Goal: Task Accomplishment & Management: Manage account settings

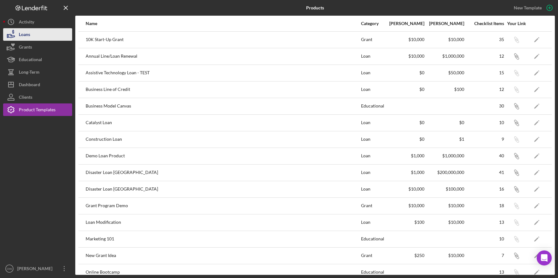
click at [23, 35] on div "Loans" at bounding box center [24, 35] width 11 height 14
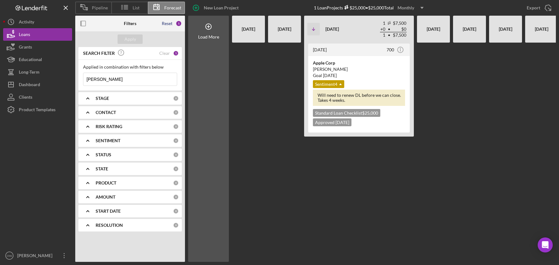
click at [166, 23] on div "Reset" at bounding box center [167, 23] width 11 height 5
click at [130, 42] on div "Apply" at bounding box center [130, 38] width 12 height 9
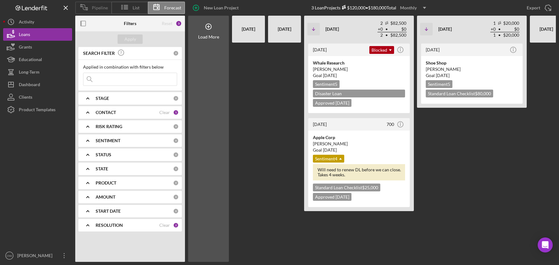
click at [81, 7] on icon at bounding box center [84, 7] width 16 height 16
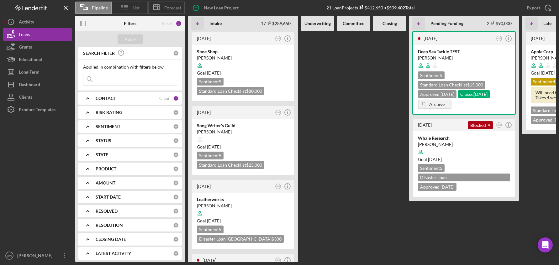
click at [124, 9] on line at bounding box center [126, 9] width 4 height 0
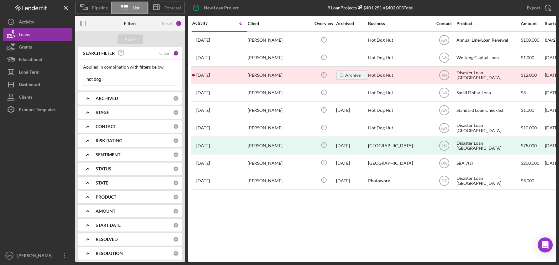
click at [154, 9] on polygon at bounding box center [157, 7] width 6 height 5
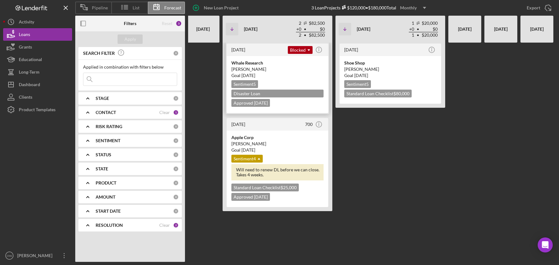
scroll to position [0, 82]
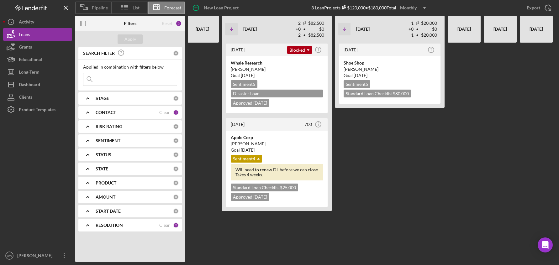
click at [165, 24] on div "Reset" at bounding box center [167, 23] width 11 height 5
click at [167, 22] on div "Reset" at bounding box center [167, 23] width 11 height 5
click at [164, 112] on div "Clear" at bounding box center [164, 112] width 11 height 5
click at [164, 224] on div "Clear" at bounding box center [164, 225] width 11 height 5
click at [130, 38] on div "Apply" at bounding box center [130, 38] width 12 height 9
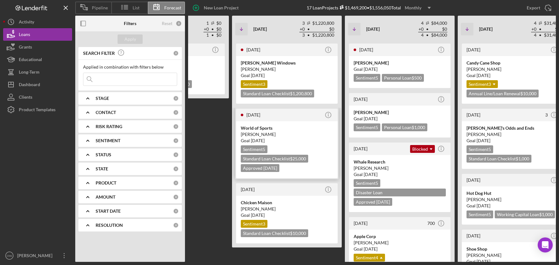
scroll to position [0, 114]
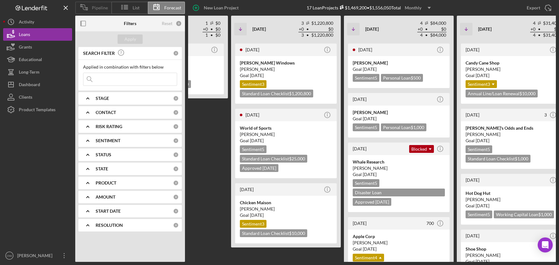
click at [97, 9] on span "Pipeline" at bounding box center [100, 7] width 16 height 5
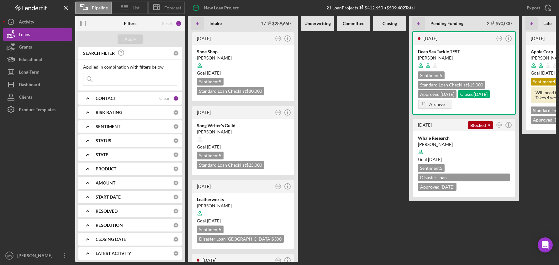
click at [136, 10] on span "List" at bounding box center [136, 7] width 7 height 5
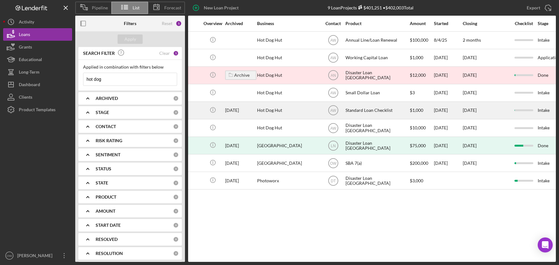
scroll to position [0, 113]
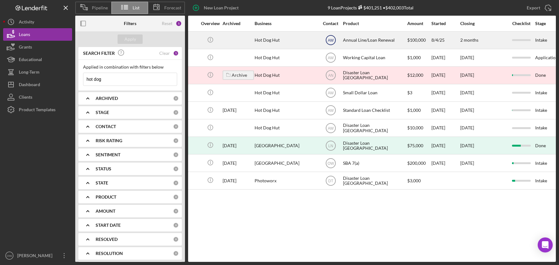
click at [329, 37] on icon "AW" at bounding box center [331, 40] width 16 height 16
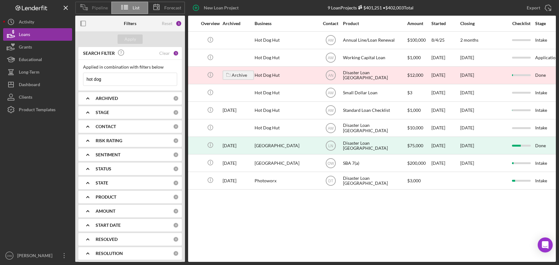
click at [99, 8] on span "Pipeline" at bounding box center [100, 7] width 16 height 5
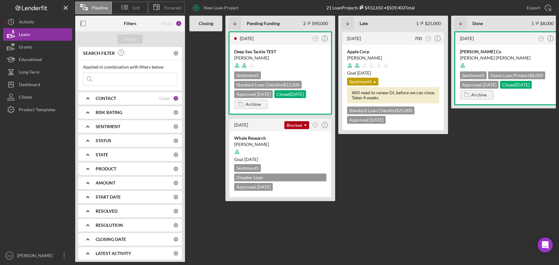
scroll to position [0, 192]
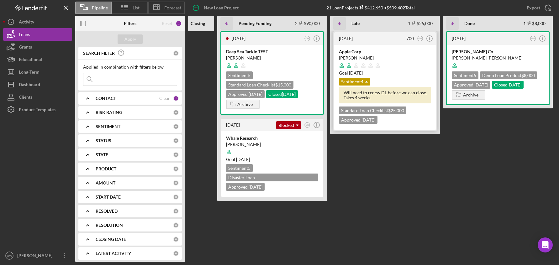
click at [403, 60] on div at bounding box center [385, 66] width 92 height 12
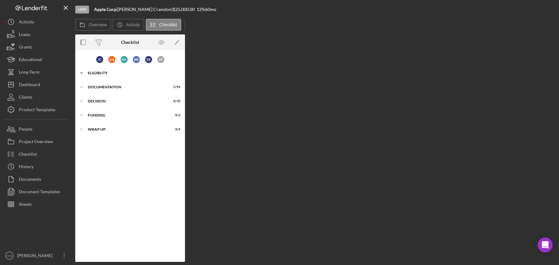
click at [113, 71] on div "Eligiblity" at bounding box center [132, 73] width 89 height 4
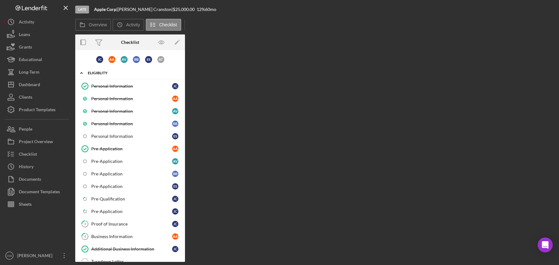
click at [82, 74] on icon "Icon/Expander" at bounding box center [81, 73] width 13 height 13
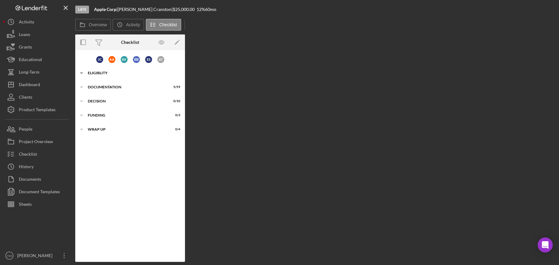
click at [99, 73] on div "Eligiblity" at bounding box center [132, 73] width 89 height 4
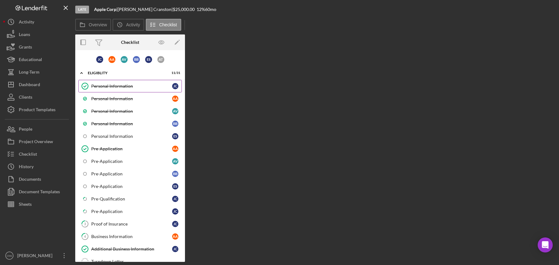
click at [118, 87] on div "Personal Information" at bounding box center [131, 86] width 81 height 5
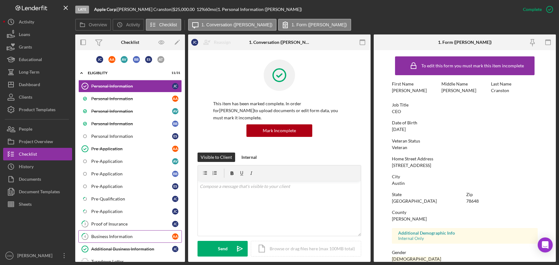
click at [126, 235] on div "Business Information" at bounding box center [131, 236] width 81 height 5
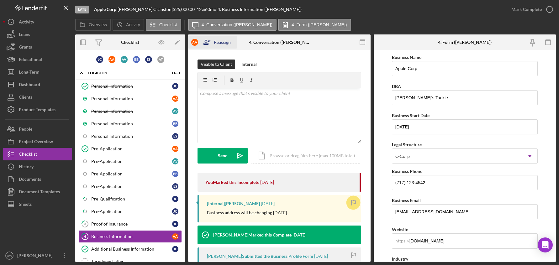
click at [217, 42] on div "Reassign" at bounding box center [222, 42] width 17 height 13
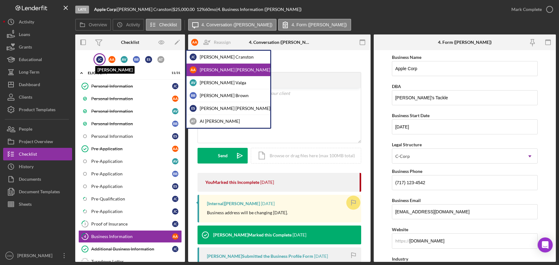
click at [98, 58] on div "[PERSON_NAME]" at bounding box center [99, 59] width 7 height 7
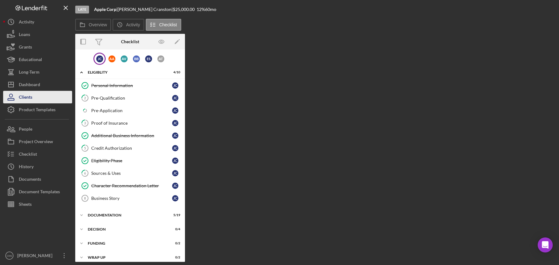
click at [30, 100] on div "Clients" at bounding box center [25, 98] width 13 height 14
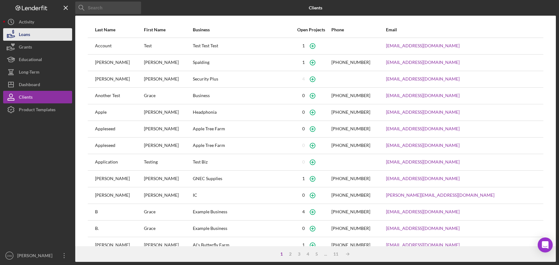
click at [28, 36] on div "Loans" at bounding box center [24, 35] width 11 height 14
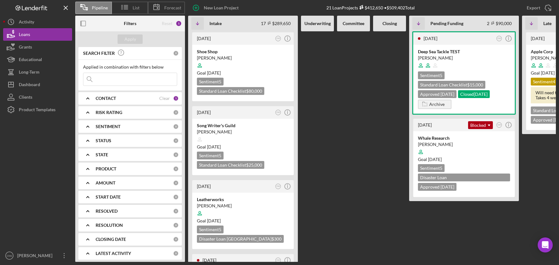
click at [104, 228] on b "RESOLUTION" at bounding box center [109, 225] width 27 height 5
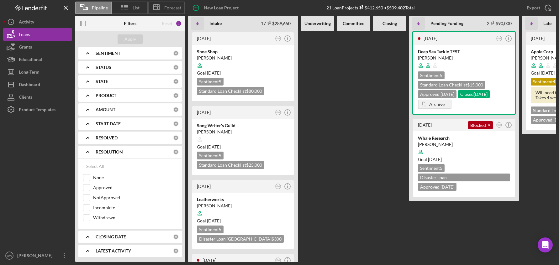
click at [336, 143] on div "[DATE] OW Icon/Info Shoe Shop [PERSON_NAME] Goal [DATE] Sentiment 5 Standard Lo…" at bounding box center [467, 146] width 559 height 231
click at [86, 152] on icon "Icon/Expander" at bounding box center [88, 152] width 16 height 16
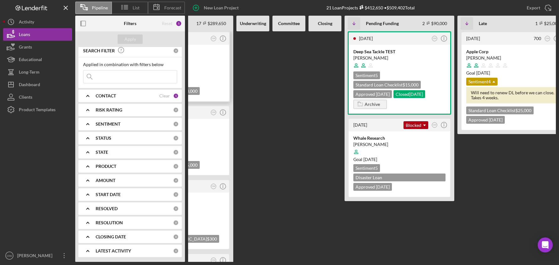
scroll to position [0, 192]
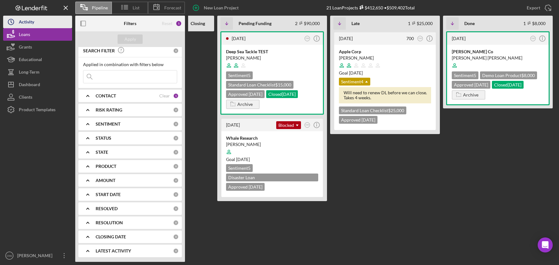
click at [15, 21] on icon "Icon/History" at bounding box center [11, 22] width 16 height 16
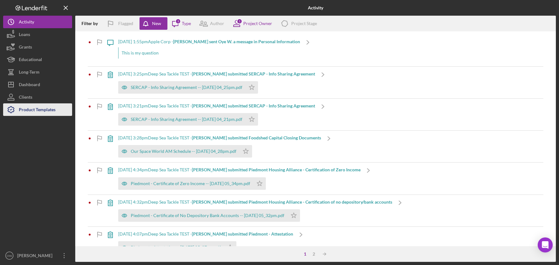
click at [45, 112] on div "Product Templates" at bounding box center [37, 110] width 37 height 14
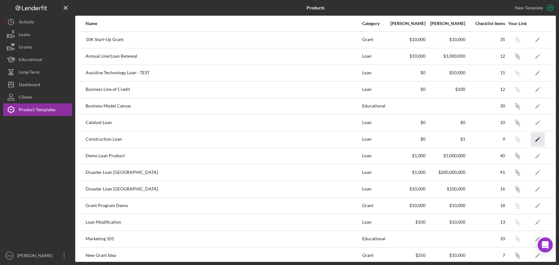
click at [534, 140] on icon "Icon/Edit" at bounding box center [538, 139] width 14 height 14
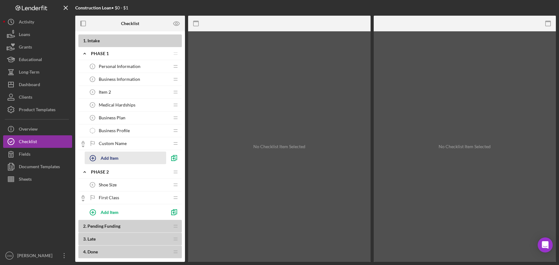
click at [114, 158] on div "Add Item" at bounding box center [110, 158] width 18 height 12
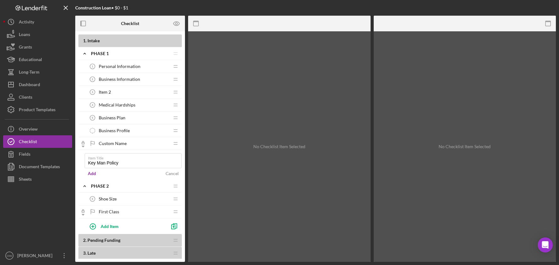
type input "Key Man Policy"
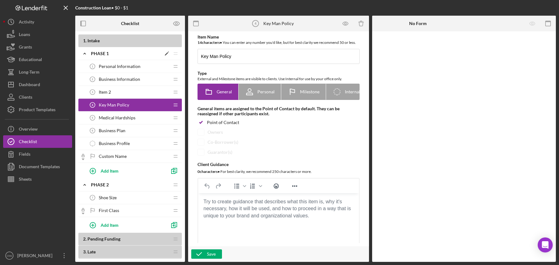
click at [169, 54] on icon "Icon/Edit" at bounding box center [166, 53] width 11 height 11
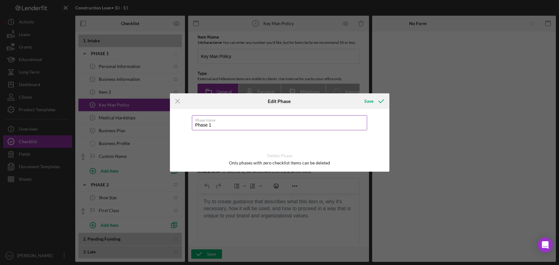
drag, startPoint x: 217, startPoint y: 126, endPoint x: 193, endPoint y: 126, distance: 24.4
click at [193, 126] on input "Phase 1" at bounding box center [279, 122] width 175 height 15
type input "Eligibility Information"
click button "Save" at bounding box center [373, 101] width 31 height 13
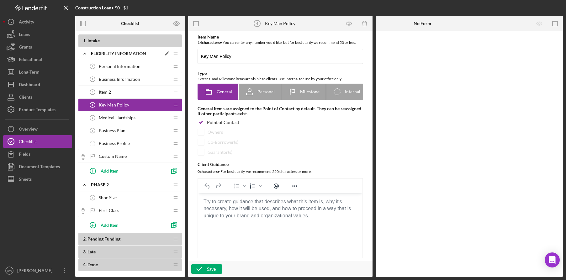
click at [106, 55] on div "Eligibility Information" at bounding box center [126, 53] width 70 height 5
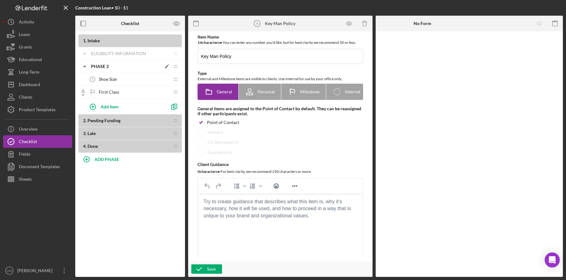
click at [163, 66] on icon "Icon/Edit" at bounding box center [166, 66] width 11 height 11
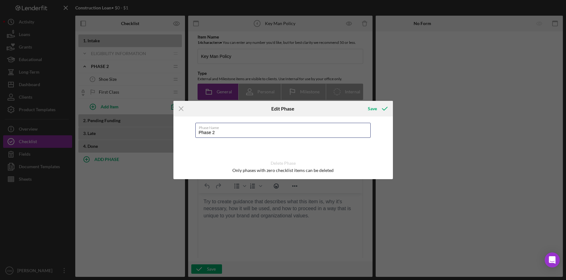
drag, startPoint x: 229, startPoint y: 133, endPoint x: 185, endPoint y: 133, distance: 43.9
click at [185, 133] on div "Phase Name Phase 2 Delete Phase Only phases with zero checklist items can be de…" at bounding box center [282, 148] width 219 height 63
type input "This is a new name"
click at [372, 107] on div "Save" at bounding box center [372, 108] width 9 height 13
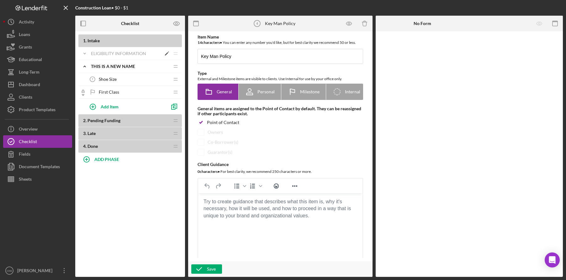
click at [101, 53] on div "Eligibility Information" at bounding box center [126, 53] width 70 height 5
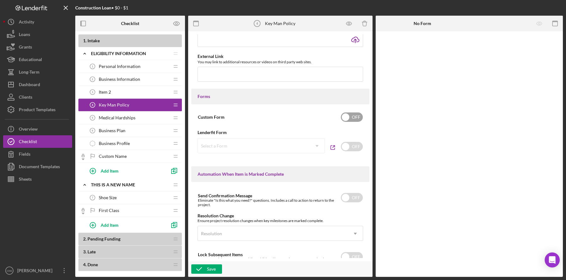
click at [349, 120] on input "checkbox" at bounding box center [352, 117] width 22 height 9
checkbox input "true"
click at [409, 49] on div "Add Form Element" at bounding box center [419, 48] width 37 height 13
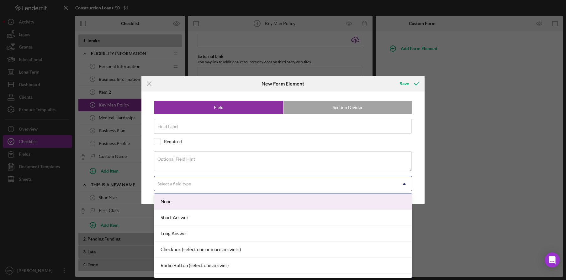
click at [202, 182] on div "Select a field type" at bounding box center [275, 184] width 242 height 14
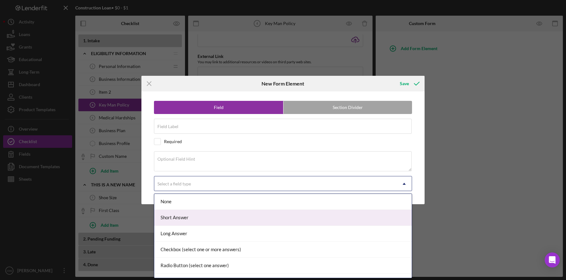
click at [202, 214] on div "Short Answer" at bounding box center [282, 218] width 257 height 16
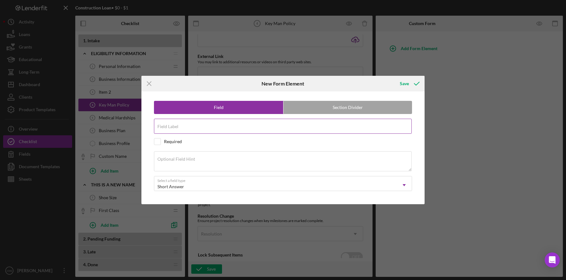
click at [194, 126] on div "Field Label Required" at bounding box center [283, 127] width 258 height 16
type input "asdfadfa"
click at [403, 91] on div "Save" at bounding box center [408, 84] width 31 height 16
click at [398, 87] on button "Save" at bounding box center [408, 83] width 31 height 13
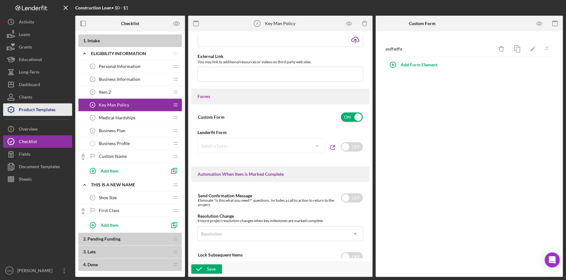
click at [44, 114] on div "Product Templates" at bounding box center [37, 110] width 37 height 14
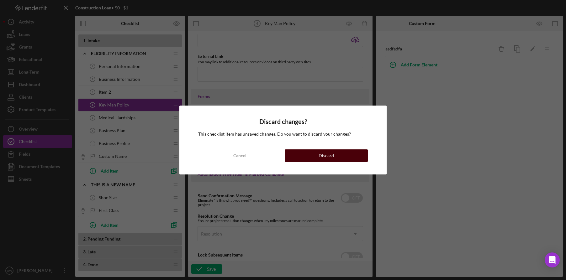
click at [318, 158] on button "Discard" at bounding box center [326, 156] width 83 height 13
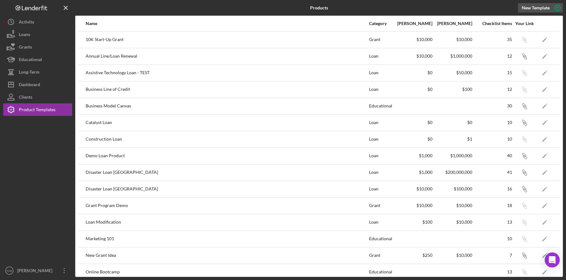
click at [555, 8] on icon "button" at bounding box center [557, 8] width 16 height 16
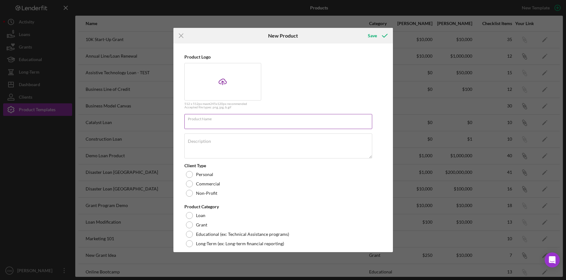
click at [247, 126] on input "Product Name" at bounding box center [278, 121] width 188 height 15
type input "Intake"
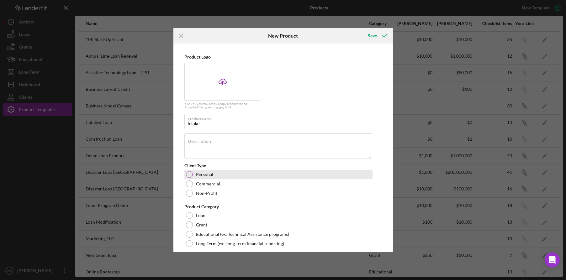
click at [197, 176] on label "Personal" at bounding box center [204, 174] width 17 height 5
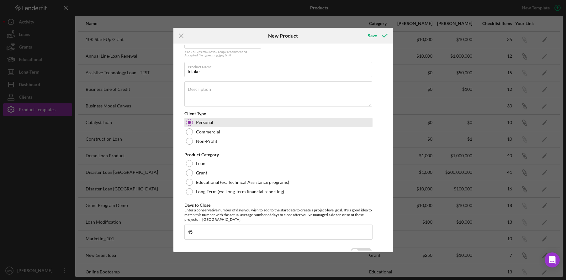
scroll to position [56, 0]
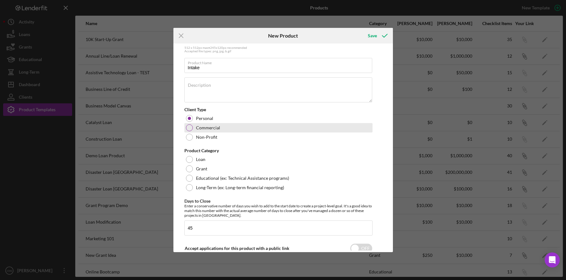
click at [198, 129] on label "Commercial" at bounding box center [208, 127] width 24 height 5
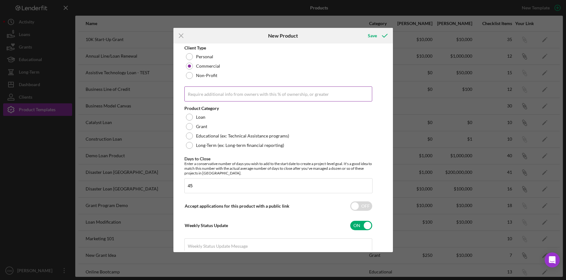
scroll to position [132, 0]
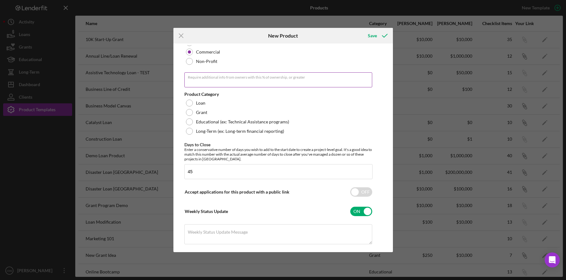
click at [244, 83] on input "Require additional info from owners with this % of ownership, or greater" at bounding box center [278, 79] width 188 height 15
type input "1.00%"
click at [208, 106] on div "Loan" at bounding box center [278, 102] width 188 height 9
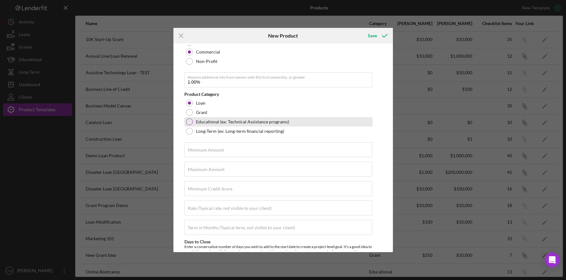
click at [209, 123] on label "Educational (ex: Technical Assistance programs)" at bounding box center [242, 121] width 93 height 5
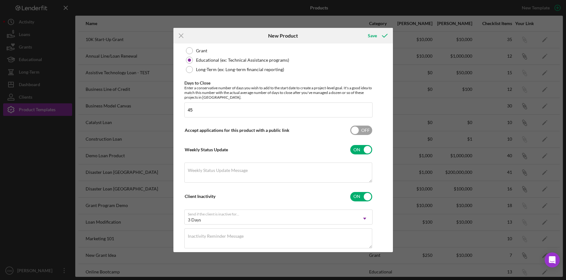
scroll to position [205, 0]
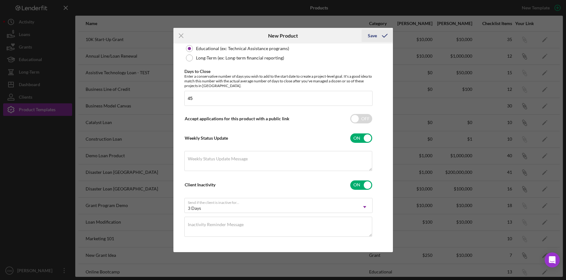
click at [377, 40] on icon "submit" at bounding box center [385, 36] width 16 height 16
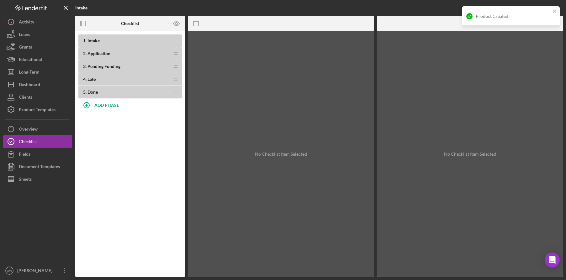
click at [111, 40] on b "1 . Intake" at bounding box center [132, 40] width 99 height 5
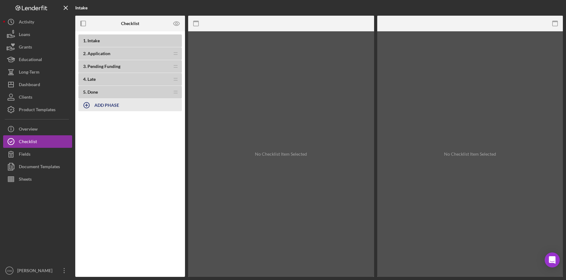
click at [111, 107] on b "ADD PHASE" at bounding box center [106, 104] width 25 height 5
type input "Intake"
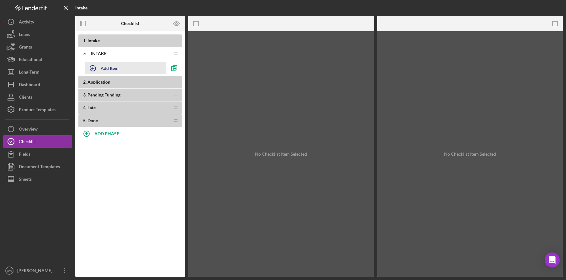
click at [110, 67] on div "Add Item" at bounding box center [110, 68] width 18 height 12
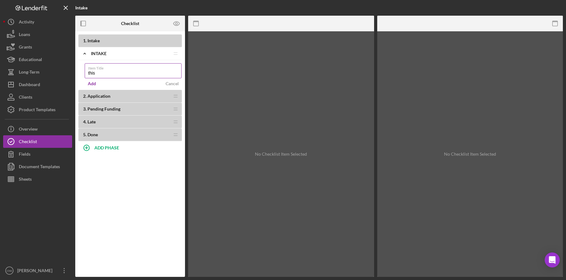
type input "this"
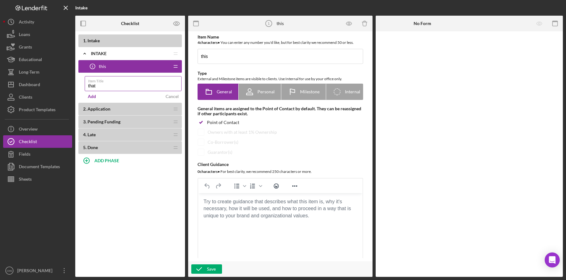
type input "that"
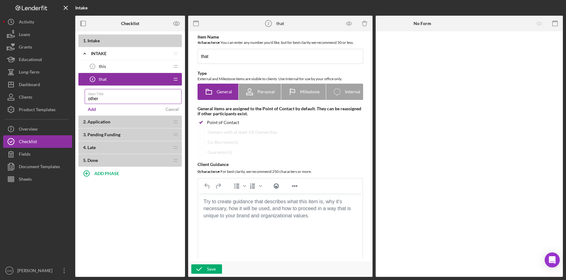
type input "other"
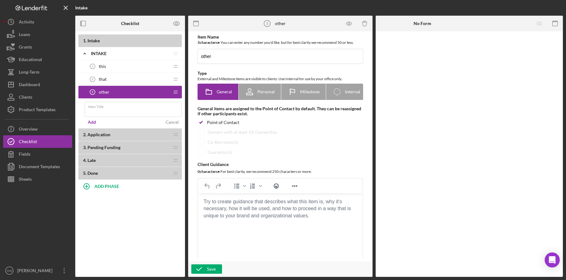
click at [128, 65] on div "this 1 this" at bounding box center [127, 66] width 83 height 13
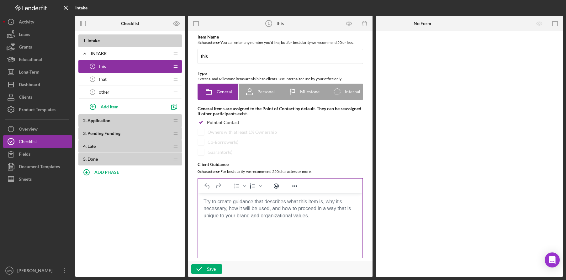
click at [278, 205] on body "Rich Text Area. Press ALT-0 for help." at bounding box center [280, 201] width 154 height 7
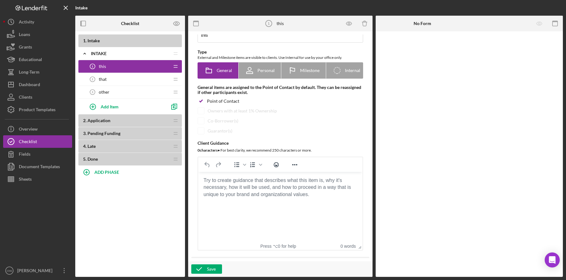
scroll to position [43, 0]
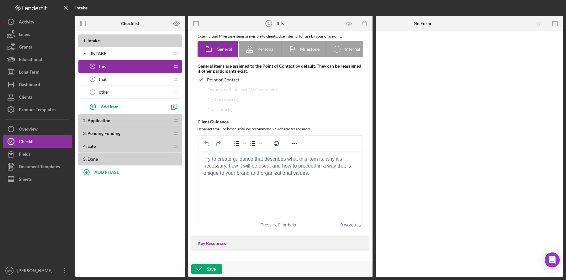
click at [300, 163] on body "Rich Text Area. Press ALT-0 for help." at bounding box center [280, 159] width 154 height 7
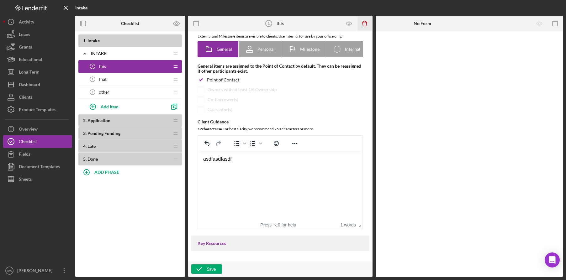
click at [358, 23] on icon "Icon/Delete" at bounding box center [364, 24] width 14 height 14
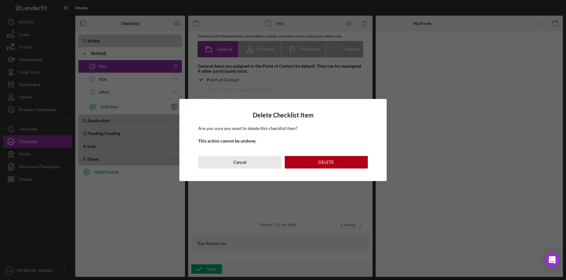
click at [232, 165] on button "Cancel" at bounding box center [239, 162] width 83 height 13
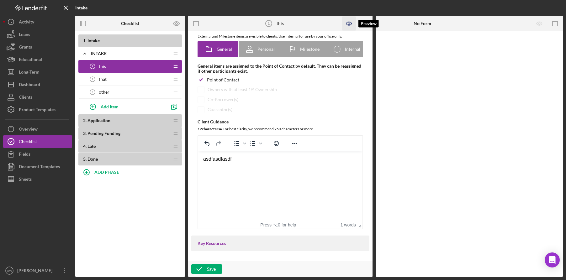
click at [347, 25] on icon "button" at bounding box center [349, 24] width 14 height 14
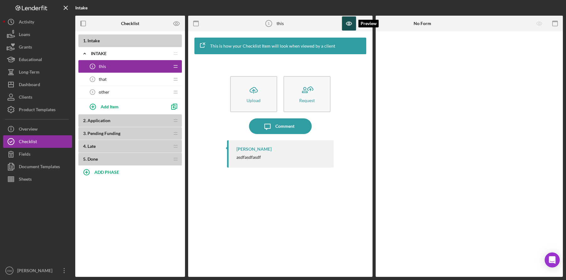
click at [342, 28] on icon "button" at bounding box center [349, 24] width 14 height 14
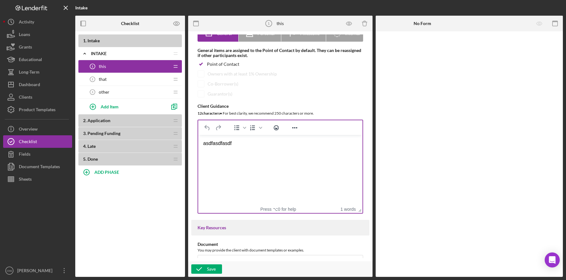
scroll to position [141, 0]
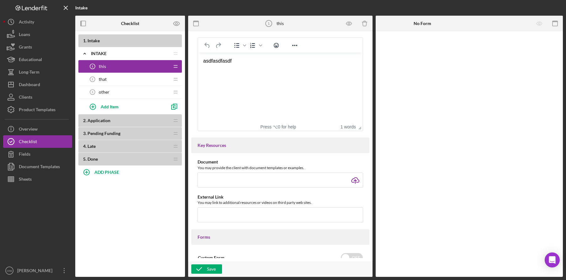
drag, startPoint x: 236, startPoint y: 66, endPoint x: 199, endPoint y: 66, distance: 37.0
click at [199, 66] on html "asdfasdfasdf" at bounding box center [280, 61] width 164 height 17
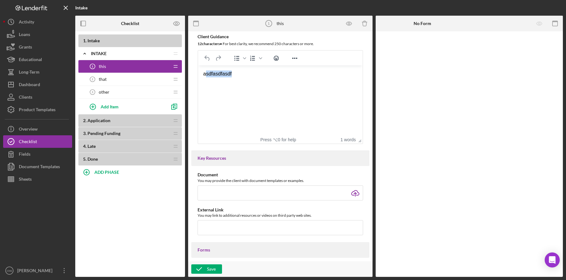
drag, startPoint x: 238, startPoint y: 75, endPoint x: 205, endPoint y: 74, distance: 32.9
click at [205, 74] on div "asdfasdfasdf" at bounding box center [280, 74] width 154 height 7
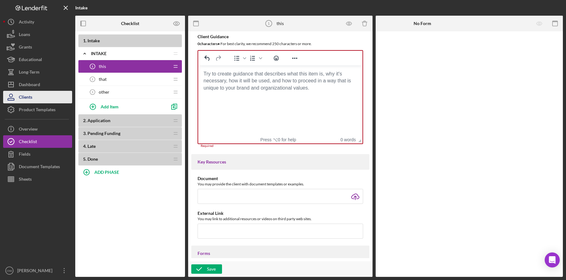
click at [45, 96] on button "Clients" at bounding box center [37, 97] width 69 height 13
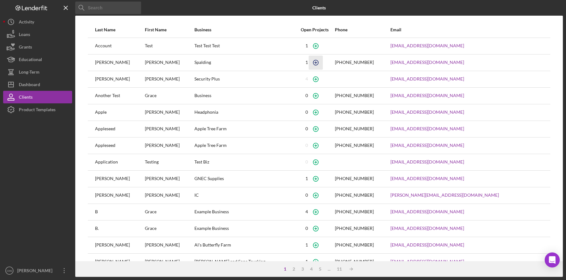
click at [314, 47] on icon "button" at bounding box center [315, 46] width 3 height 3
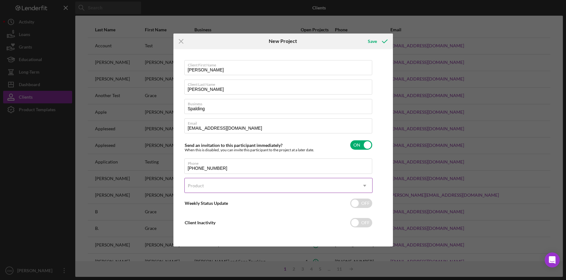
click at [250, 183] on div "Product" at bounding box center [271, 186] width 172 height 14
click at [182, 40] on icon "Icon/Menu Close" at bounding box center [181, 42] width 16 height 16
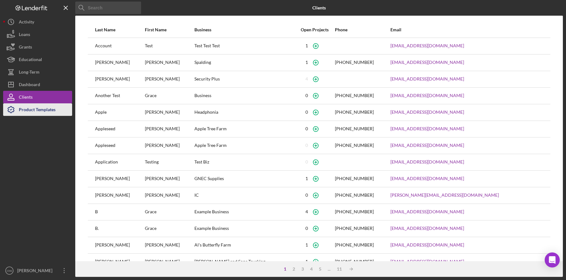
click at [30, 111] on div "Product Templates" at bounding box center [37, 110] width 37 height 14
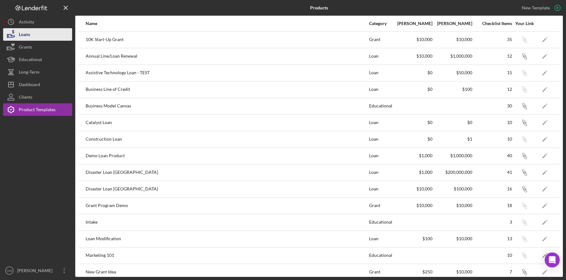
click at [40, 35] on button "Loans" at bounding box center [37, 34] width 69 height 13
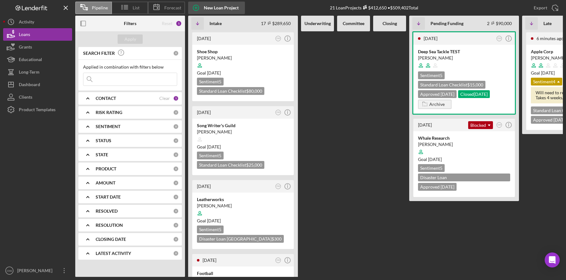
click at [197, 7] on icon "button" at bounding box center [196, 8] width 16 height 16
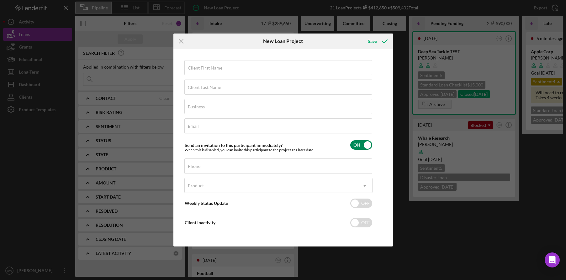
click at [361, 144] on input "checkbox" at bounding box center [361, 144] width 22 height 9
click at [272, 147] on label "Send an invitation to this participant immediately?" at bounding box center [234, 145] width 98 height 5
checkbox input "true"
click at [182, 43] on icon "Icon/Menu Close" at bounding box center [181, 42] width 16 height 16
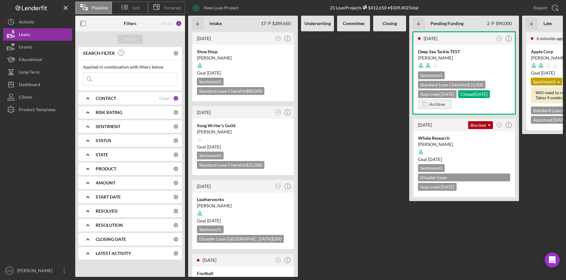
click at [29, 161] on div at bounding box center [37, 190] width 69 height 149
click at [464, 60] on div at bounding box center [464, 66] width 92 height 12
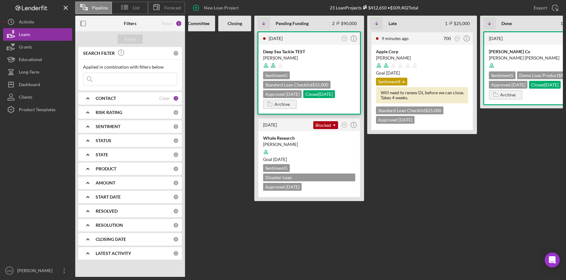
scroll to position [0, 185]
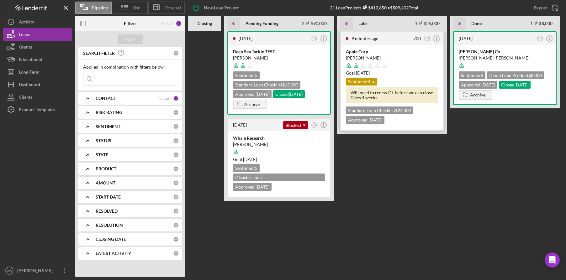
click at [417, 68] on div at bounding box center [392, 66] width 92 height 12
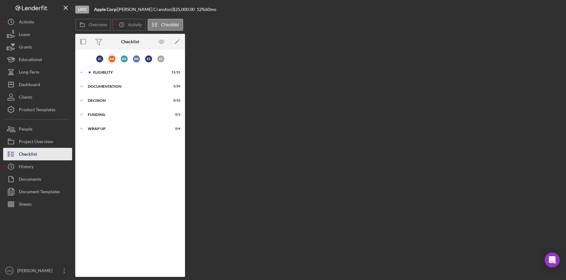
click at [29, 154] on div "Checklist" at bounding box center [28, 155] width 18 height 14
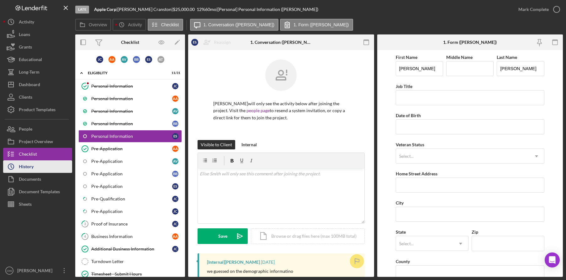
click at [34, 165] on button "Icon/History History" at bounding box center [37, 166] width 69 height 13
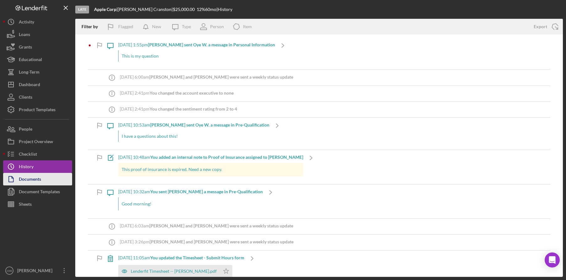
click at [28, 182] on div "Documents" at bounding box center [30, 180] width 22 height 14
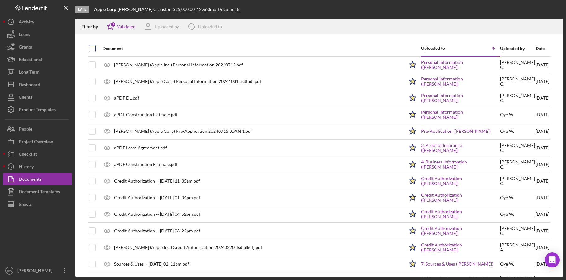
click at [93, 51] on input "checkbox" at bounding box center [92, 48] width 6 height 6
checkbox input "true"
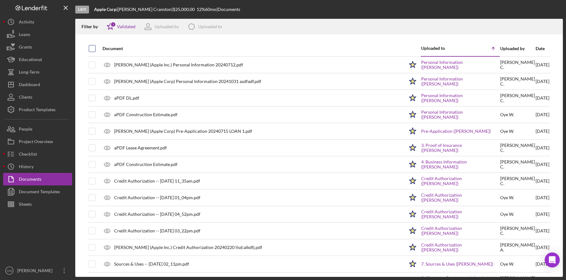
checkbox input "true"
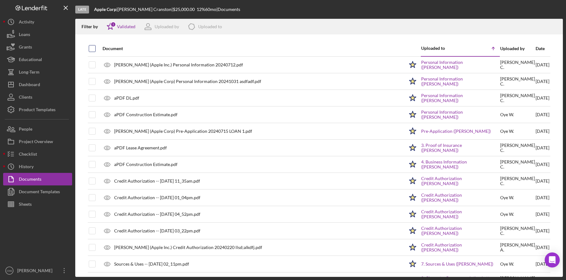
checkbox input "true"
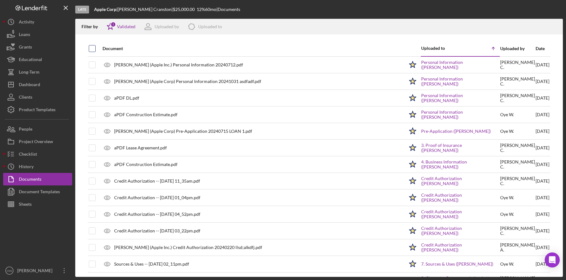
checkbox input "true"
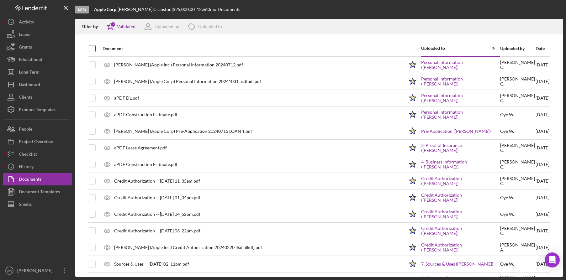
checkbox input "true"
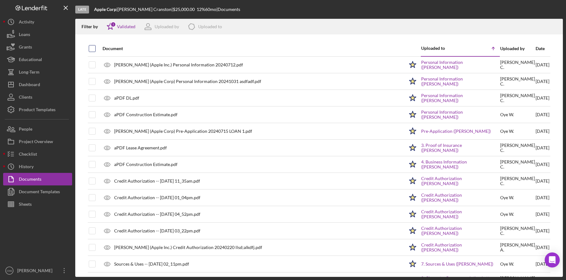
checkbox input "true"
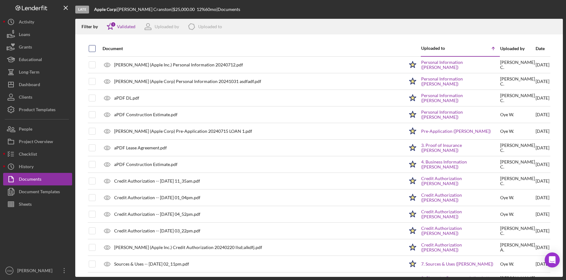
checkbox input "true"
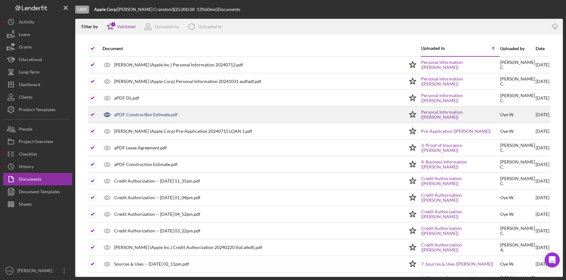
click at [145, 113] on div "aPDF Construction Estimate.pdf" at bounding box center [145, 114] width 63 height 5
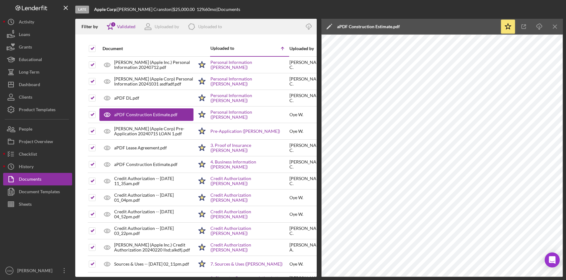
click at [331, 25] on icon "Icon/Edit" at bounding box center [329, 27] width 16 height 16
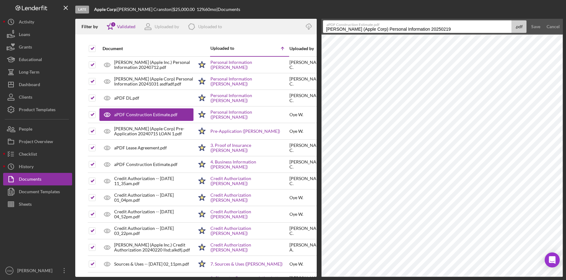
drag, startPoint x: 330, startPoint y: 30, endPoint x: 451, endPoint y: 30, distance: 120.7
click at [450, 30] on input "[PERSON_NAME] (Apple Corp) Personal Information 20250219" at bounding box center [417, 26] width 188 height 13
click at [542, 25] on button "Save" at bounding box center [535, 26] width 15 height 13
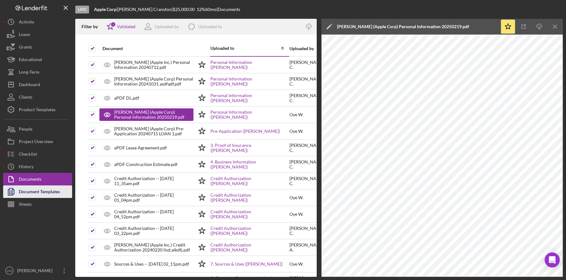
click at [49, 189] on div "Document Templates" at bounding box center [39, 193] width 41 height 14
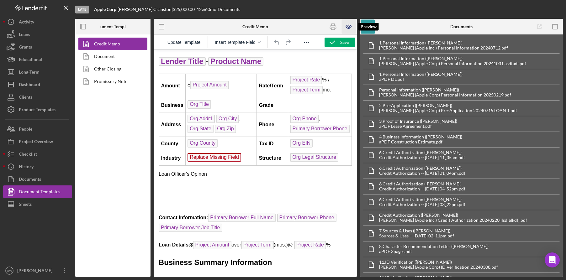
click at [348, 27] on icon "button" at bounding box center [349, 27] width 2 height 2
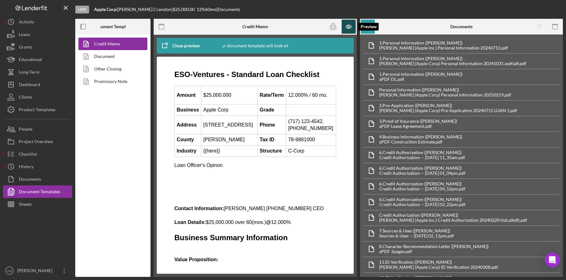
click at [349, 24] on icon "button" at bounding box center [349, 27] width 14 height 14
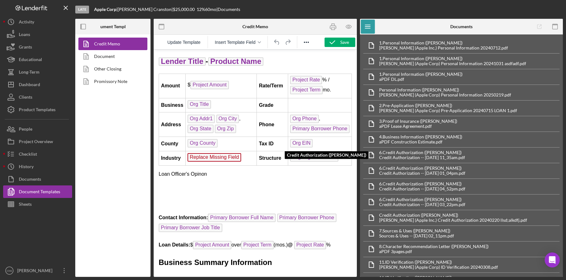
click at [413, 152] on div "6. Credit Authorization ([PERSON_NAME])" at bounding box center [422, 152] width 86 height 5
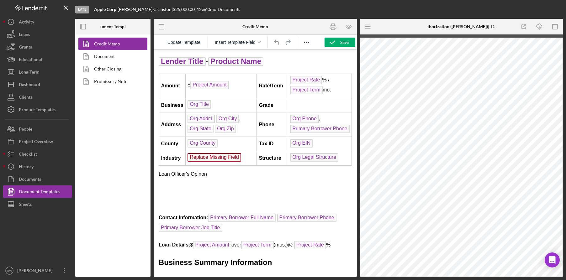
click at [106, 97] on div "Credit Memo Document Other Closing Promissory Note" at bounding box center [112, 155] width 75 height 243
click at [30, 206] on div "Sheets" at bounding box center [25, 205] width 13 height 14
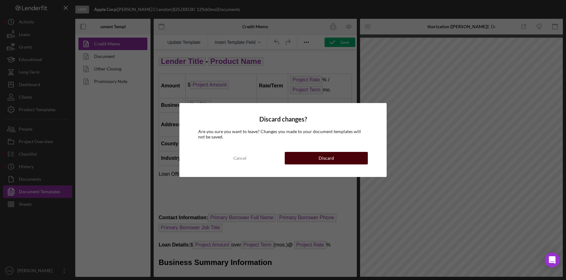
drag, startPoint x: 310, startPoint y: 155, endPoint x: 156, endPoint y: 105, distance: 161.5
click at [310, 155] on button "Discard" at bounding box center [326, 158] width 83 height 13
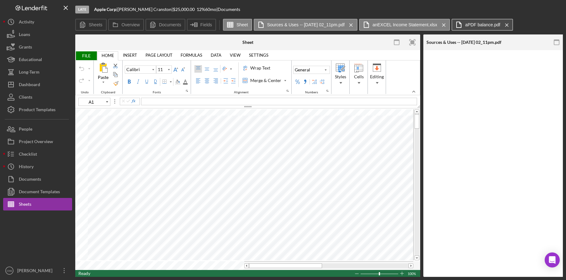
click at [352, 25] on line at bounding box center [350, 25] width 3 height 3
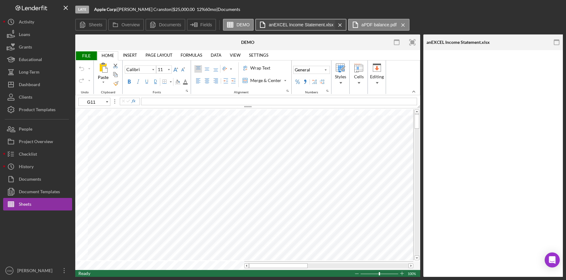
click at [343, 24] on icon "Icon/Menu Close" at bounding box center [339, 25] width 11 height 16
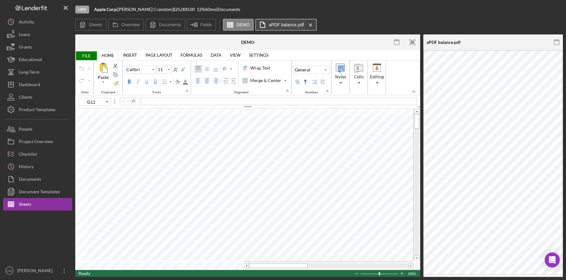
click at [308, 23] on icon "Icon/Menu Close" at bounding box center [310, 25] width 11 height 16
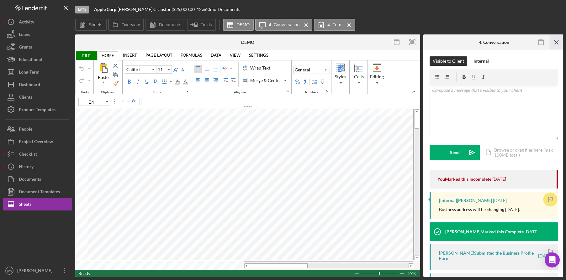
click at [557, 39] on icon "Icon/Menu Close" at bounding box center [556, 42] width 14 height 14
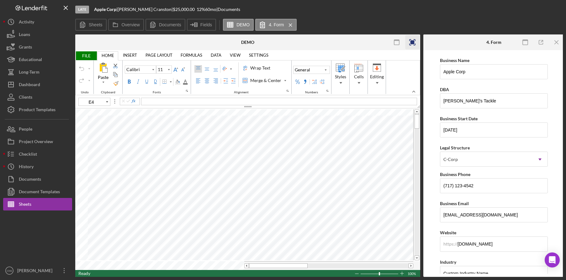
click at [553, 42] on icon "Icon/Menu Close" at bounding box center [556, 42] width 14 height 14
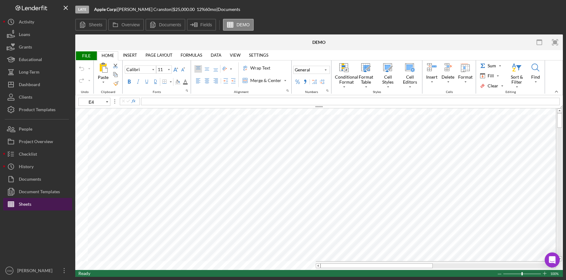
type input "F8"
click at [203, 26] on label "Fields" at bounding box center [206, 24] width 12 height 5
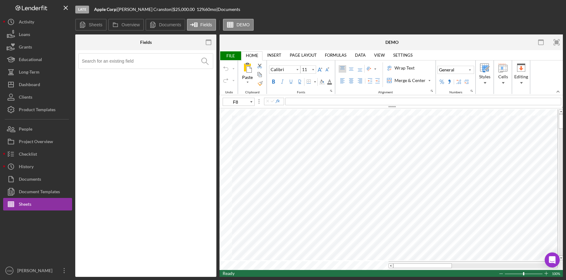
click at [145, 60] on input at bounding box center [147, 61] width 131 height 15
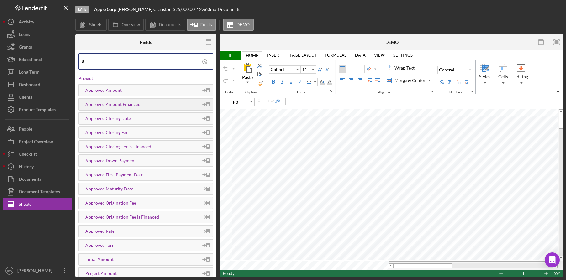
type input "a"
click at [147, 107] on div "Approved Amount Financed" at bounding box center [138, 104] width 119 height 5
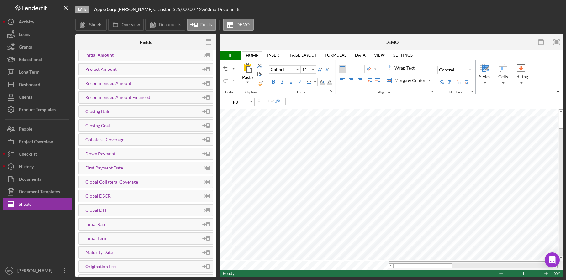
scroll to position [289, 0]
click at [138, 171] on div "Maturity Date" at bounding box center [145, 167] width 135 height 13
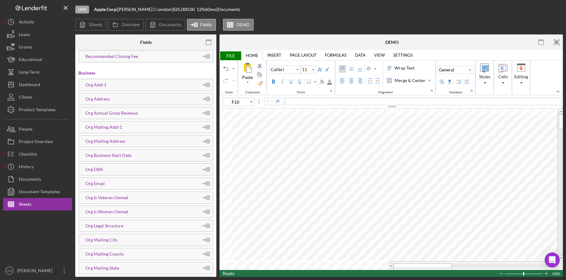
scroll to position [754, 0]
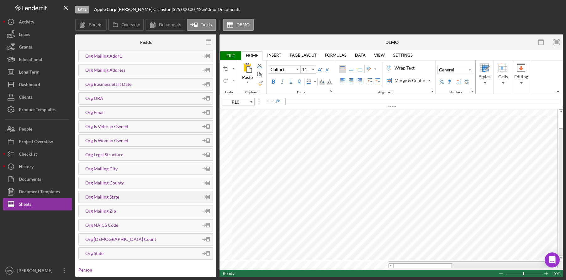
click at [170, 202] on div "Org Mailing State" at bounding box center [145, 197] width 135 height 13
click at [208, 43] on icon "button" at bounding box center [209, 42] width 14 height 14
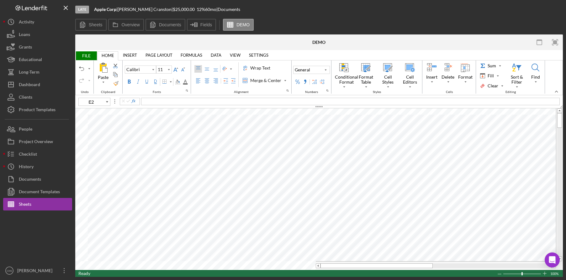
type input "C15"
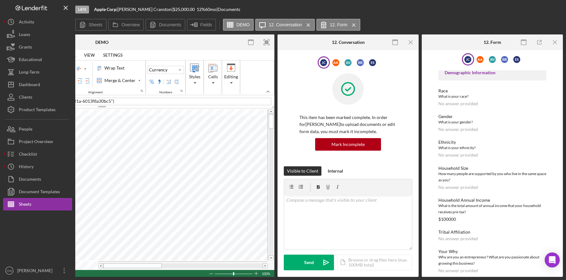
scroll to position [47, 0]
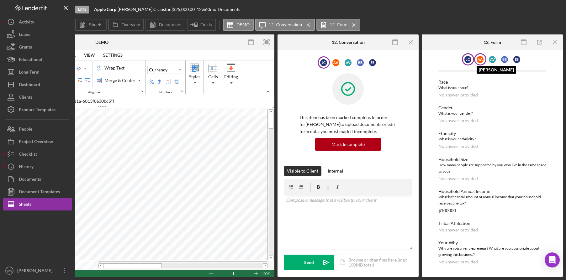
click at [483, 57] on div "A A" at bounding box center [479, 59] width 7 height 7
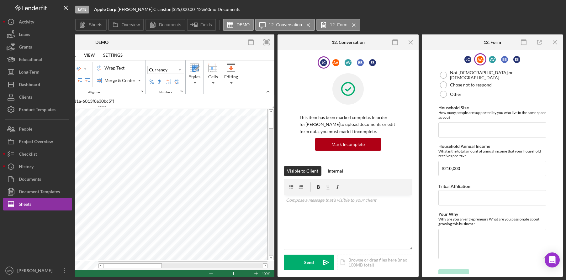
scroll to position [227, 0]
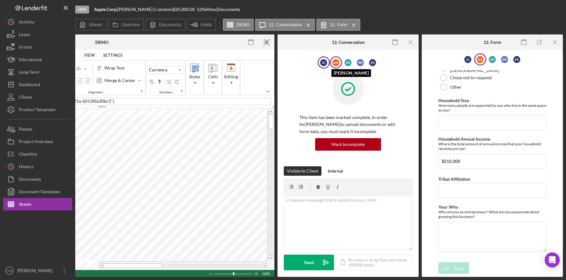
click at [332, 59] on div "A A" at bounding box center [335, 62] width 7 height 7
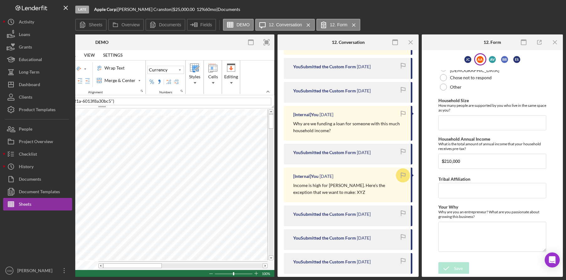
scroll to position [162, 0]
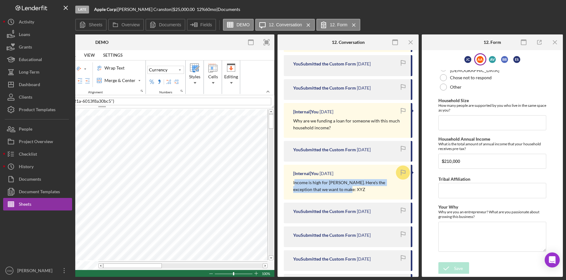
drag, startPoint x: 294, startPoint y: 183, endPoint x: 339, endPoint y: 194, distance: 46.4
click at [339, 194] on div "[Internal] You [DATE] Income is high for [PERSON_NAME]. Here's the exception th…" at bounding box center [348, 182] width 129 height 35
click at [31, 165] on div "History" at bounding box center [26, 167] width 15 height 14
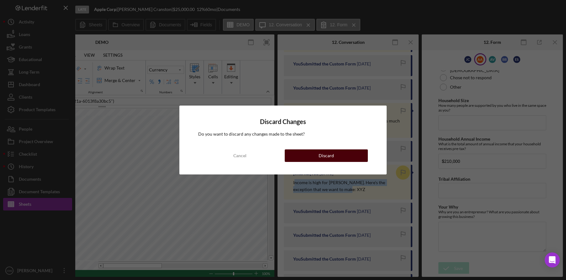
click at [307, 155] on button "Discard" at bounding box center [326, 156] width 83 height 13
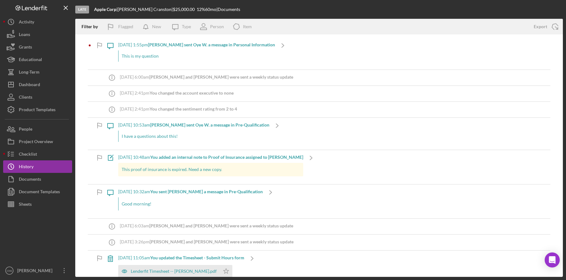
click at [119, 22] on div "Flagged" at bounding box center [125, 26] width 15 height 13
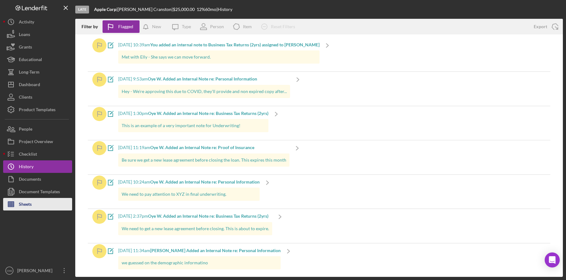
click at [26, 203] on div "Sheets" at bounding box center [25, 205] width 13 height 14
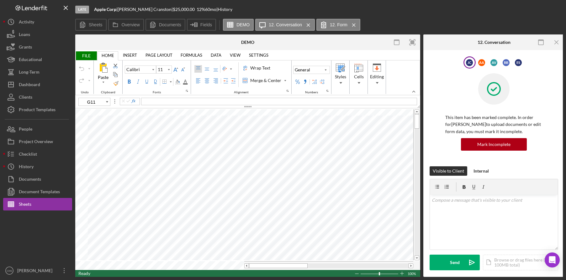
click at [308, 24] on icon "Icon/Menu Close" at bounding box center [308, 25] width 11 height 16
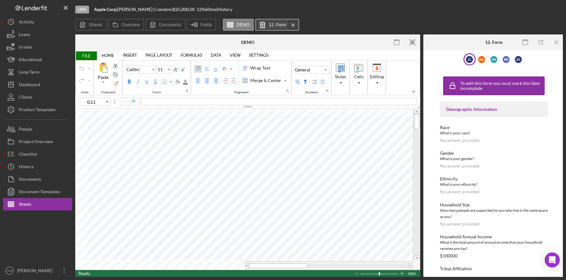
click at [296, 24] on icon "Icon/Menu Close" at bounding box center [292, 25] width 11 height 16
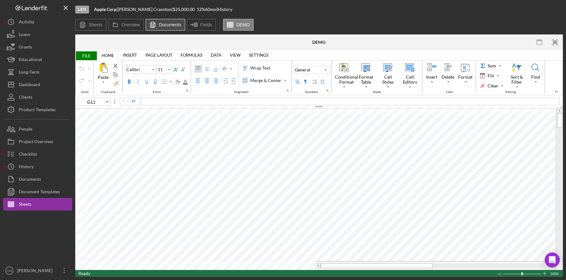
click at [173, 23] on label "Documents" at bounding box center [170, 24] width 22 height 5
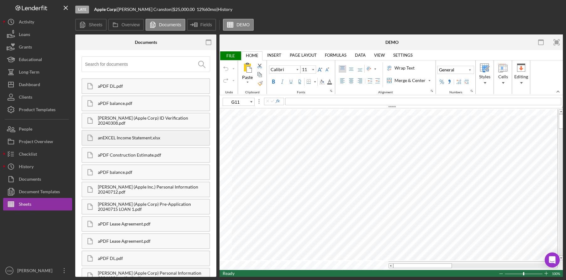
click at [144, 137] on div "anEXCEL Income Statement.xlsx" at bounding box center [154, 137] width 112 height 5
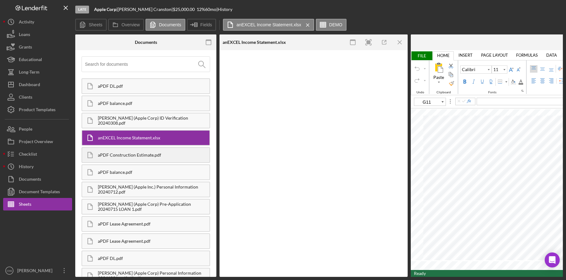
click at [140, 156] on div "aPDF Construction Estimate.pdf" at bounding box center [154, 155] width 112 height 5
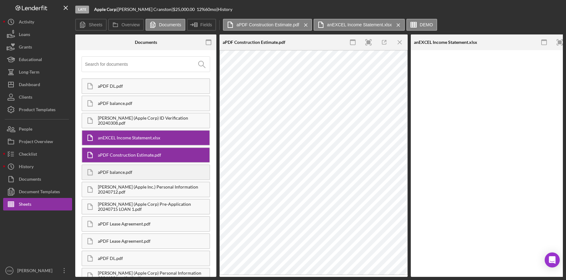
click at [136, 173] on div "aPDF balance.pdf" at bounding box center [154, 172] width 112 height 5
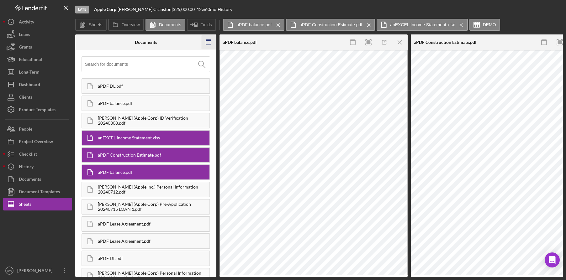
click at [209, 38] on icon "button" at bounding box center [209, 42] width 14 height 14
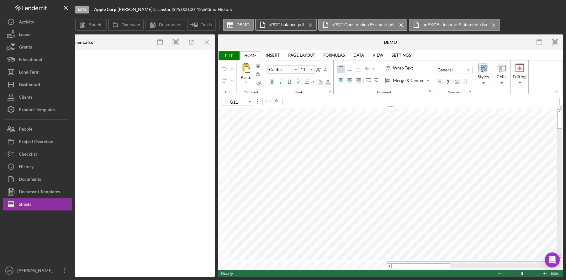
scroll to position [0, 428]
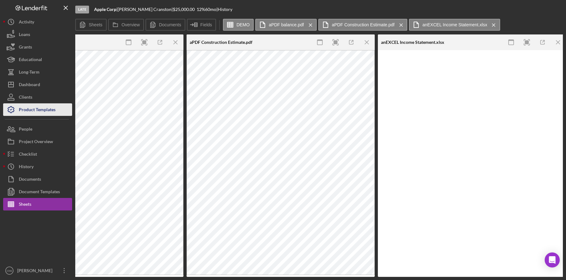
click at [57, 105] on button "Product Templates" at bounding box center [37, 109] width 69 height 13
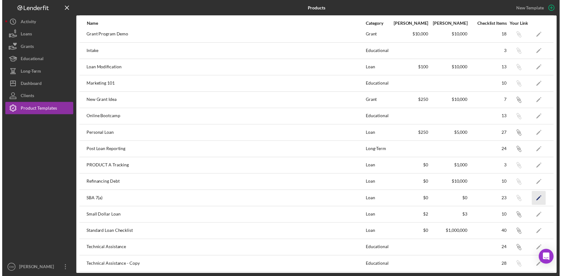
scroll to position [189, 0]
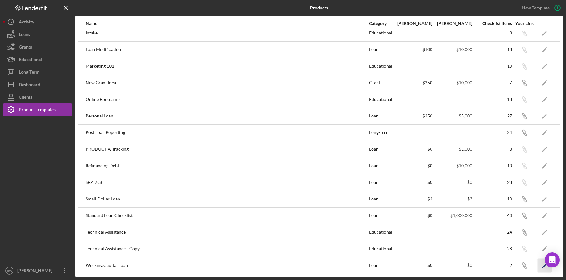
click at [540, 266] on icon "Icon/Edit" at bounding box center [545, 266] width 14 height 14
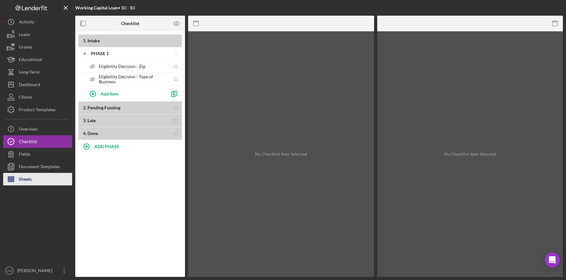
click at [47, 176] on button "Sheets" at bounding box center [37, 179] width 69 height 13
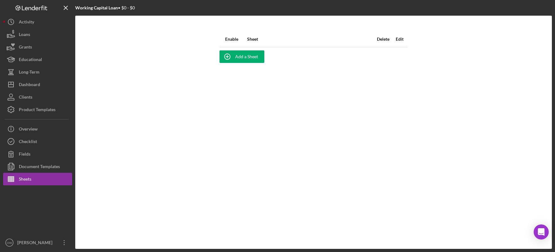
click at [246, 48] on div "Enable Sheet Delete Edit" at bounding box center [313, 40] width 194 height 19
click at [247, 60] on div "Add a Sheet" at bounding box center [246, 56] width 23 height 13
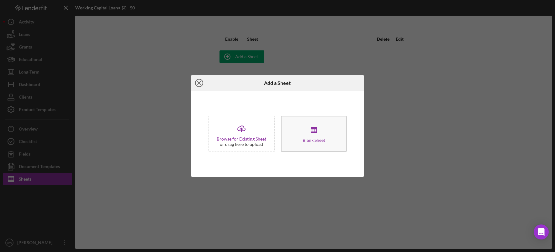
click at [196, 82] on icon "Icon/Close" at bounding box center [199, 83] width 16 height 16
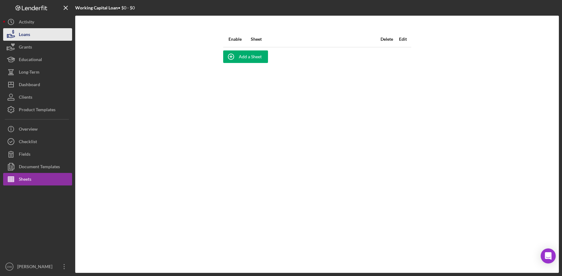
click at [28, 39] on div "Loans" at bounding box center [24, 35] width 11 height 14
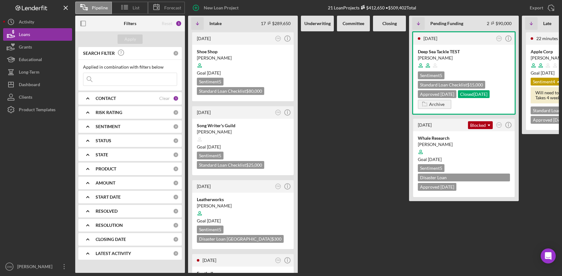
click at [113, 99] on b "CONTACT" at bounding box center [106, 98] width 20 height 5
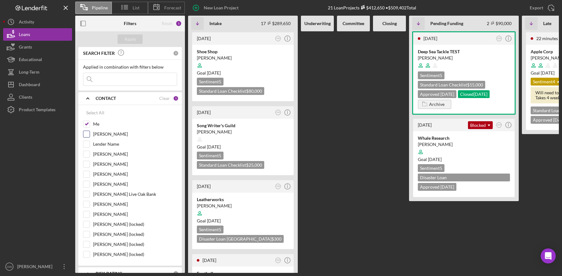
click at [104, 138] on div "[PERSON_NAME]" at bounding box center [130, 136] width 94 height 10
click at [100, 136] on label "[PERSON_NAME]" at bounding box center [135, 134] width 84 height 6
click at [90, 136] on input "[PERSON_NAME]" at bounding box center [86, 134] width 6 height 6
checkbox input "true"
click at [96, 126] on label "Me" at bounding box center [135, 124] width 84 height 6
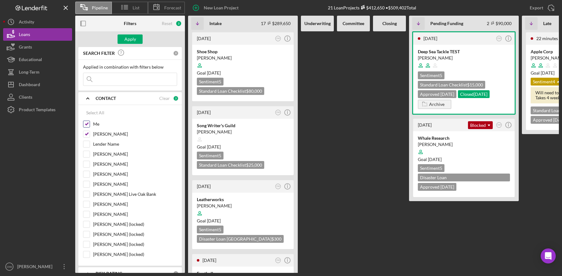
click at [90, 126] on input "Me" at bounding box center [86, 124] width 6 height 6
click at [95, 114] on div "Select All" at bounding box center [95, 113] width 18 height 13
checkbox input "true"
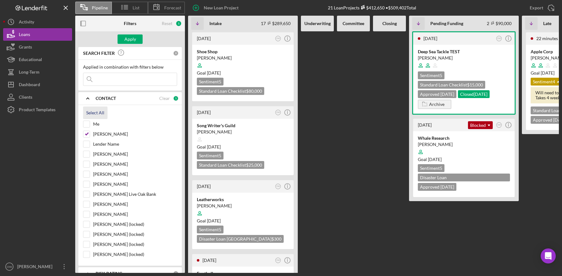
checkbox input "true"
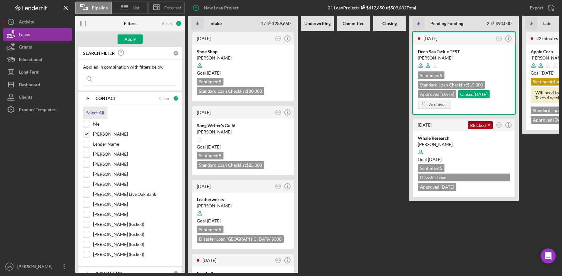
checkbox input "true"
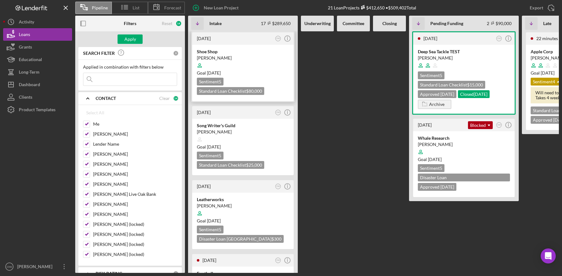
click at [258, 59] on div "[PERSON_NAME]" at bounding box center [243, 58] width 92 height 6
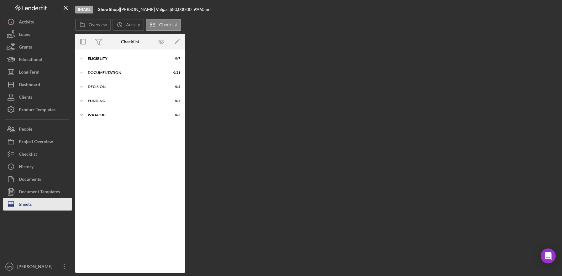
click at [30, 204] on div "Sheets" at bounding box center [25, 205] width 13 height 14
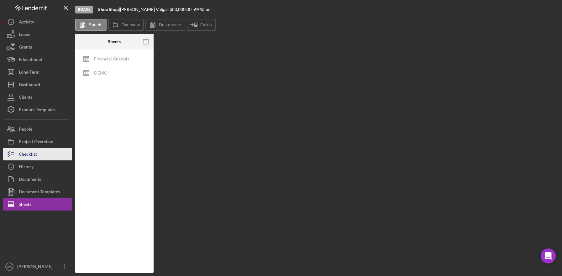
click at [49, 152] on button "Checklist" at bounding box center [37, 154] width 69 height 13
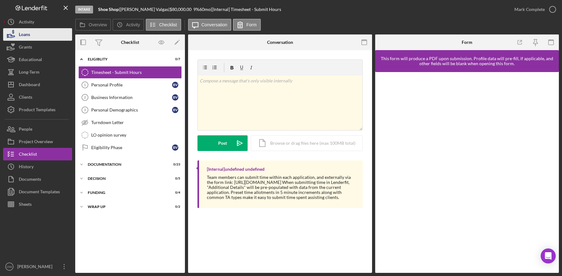
click at [20, 33] on div "Loans" at bounding box center [24, 35] width 11 height 14
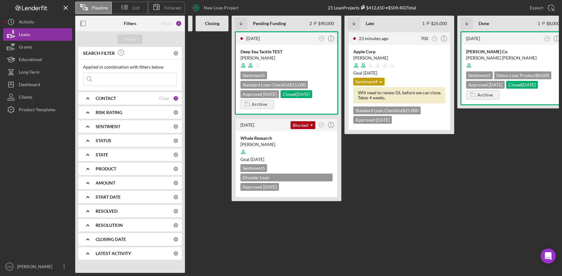
scroll to position [0, 189]
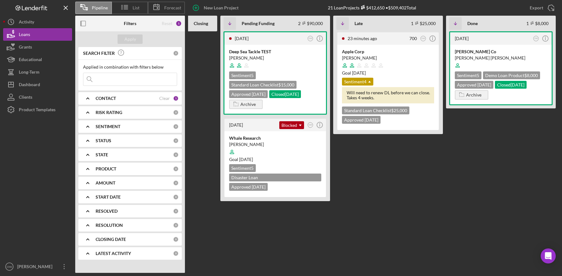
click at [397, 56] on div "[PERSON_NAME]" at bounding box center [388, 58] width 92 height 6
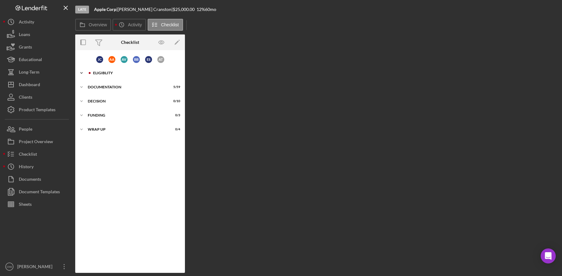
click at [101, 73] on div "Eligiblity" at bounding box center [135, 73] width 84 height 4
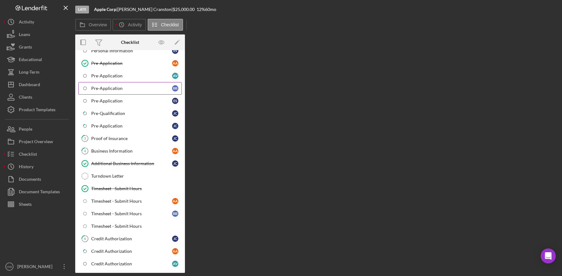
scroll to position [122, 0]
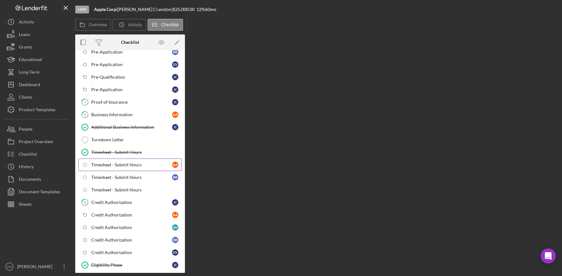
click at [104, 164] on div "Timesheet - Submit Hours" at bounding box center [131, 164] width 81 height 5
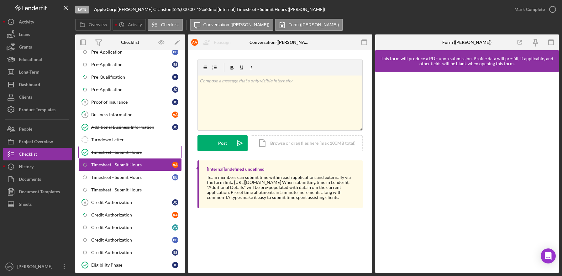
click at [129, 150] on div "Timesheet - Submit Hours" at bounding box center [136, 152] width 90 height 5
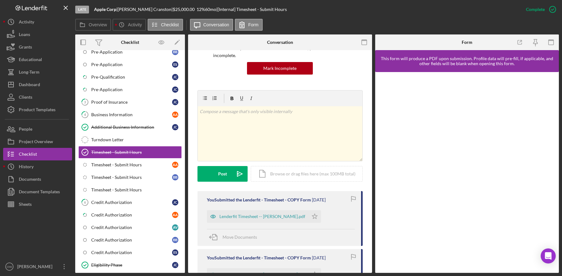
scroll to position [70, 0]
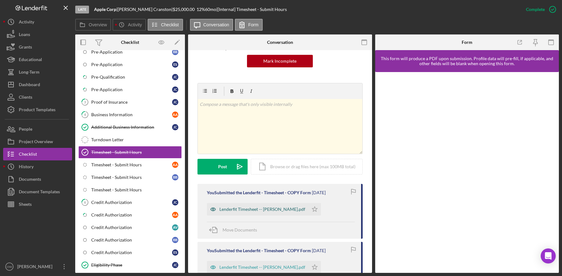
click at [274, 208] on div "Lenderfit Timesheet -- [PERSON_NAME].pdf" at bounding box center [262, 209] width 86 height 5
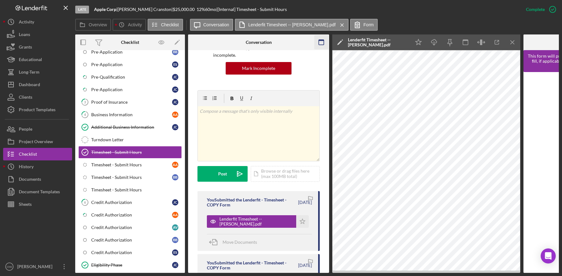
scroll to position [0, 106]
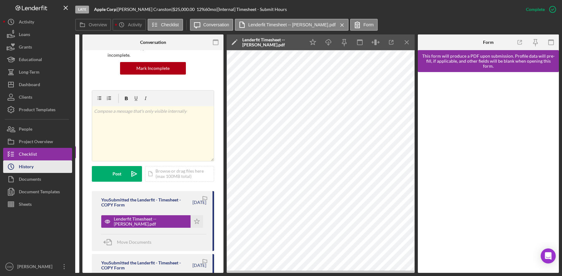
click at [24, 170] on div "History" at bounding box center [26, 167] width 15 height 14
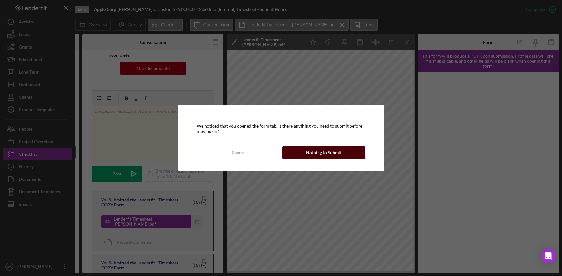
click at [310, 153] on div "Nothing to Submit" at bounding box center [324, 152] width 36 height 13
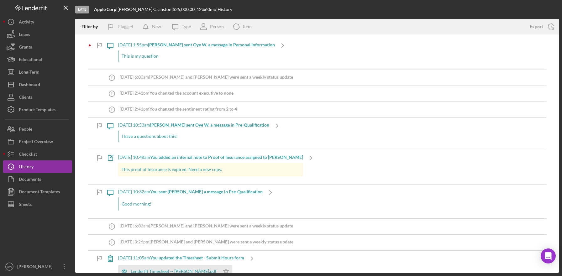
click at [176, 55] on div "This is my question" at bounding box center [196, 55] width 157 height 11
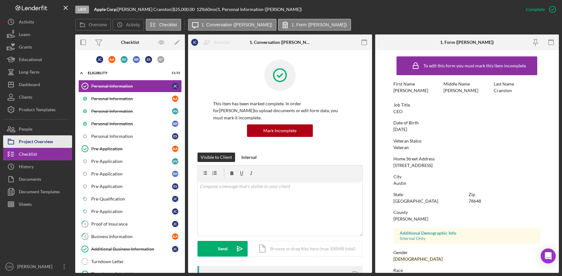
click at [35, 142] on div "Project Overview" at bounding box center [36, 142] width 34 height 14
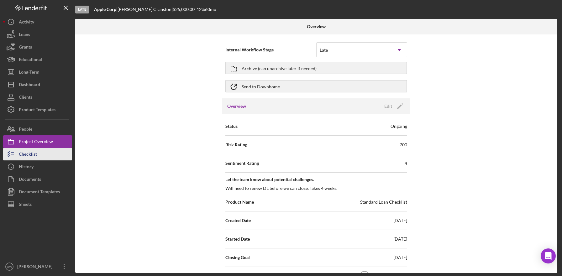
click at [22, 157] on div "Checklist" at bounding box center [28, 155] width 18 height 14
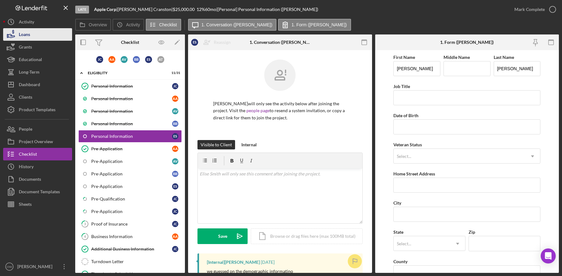
click at [32, 33] on button "Loans" at bounding box center [37, 34] width 69 height 13
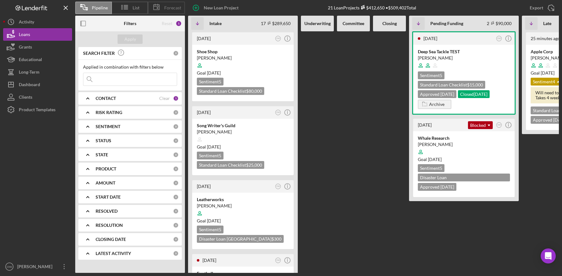
click at [169, 13] on div "Forecast" at bounding box center [166, 8] width 37 height 13
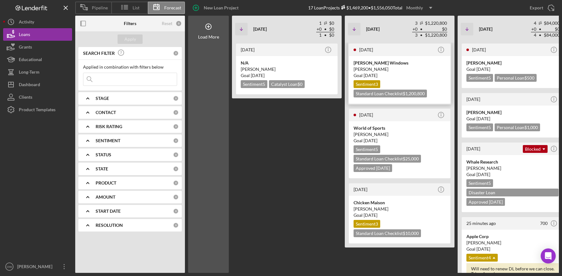
click at [393, 68] on div "[PERSON_NAME]" at bounding box center [400, 69] width 92 height 6
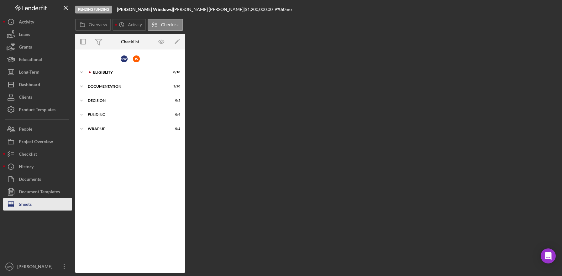
click at [28, 205] on div "Sheets" at bounding box center [25, 205] width 13 height 14
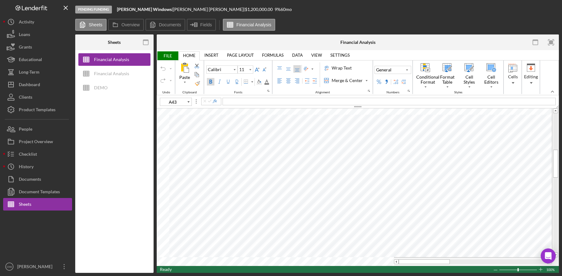
click at [166, 56] on span "FILE" at bounding box center [168, 55] width 22 height 9
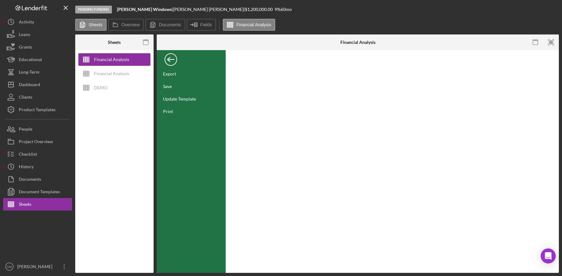
click at [170, 58] on div "Back" at bounding box center [171, 58] width 13 height 13
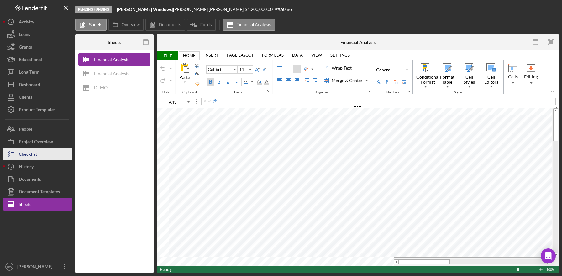
click at [29, 153] on div "Checklist" at bounding box center [28, 155] width 18 height 14
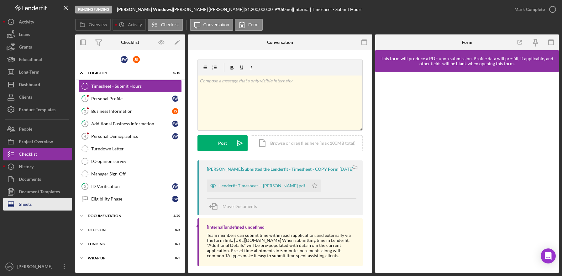
click at [36, 207] on button "Sheets" at bounding box center [37, 204] width 69 height 13
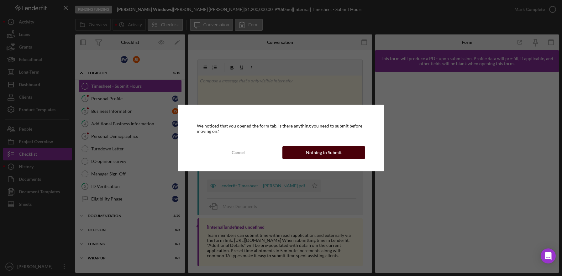
click at [309, 154] on div "Nothing to Submit" at bounding box center [324, 152] width 36 height 13
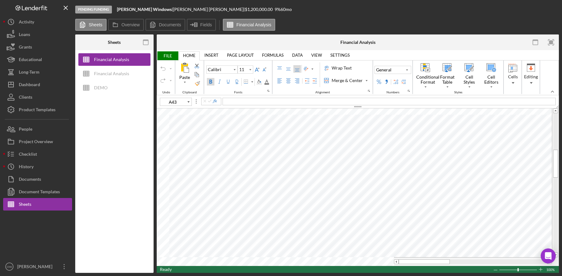
click at [171, 57] on span "FILE" at bounding box center [168, 55] width 22 height 9
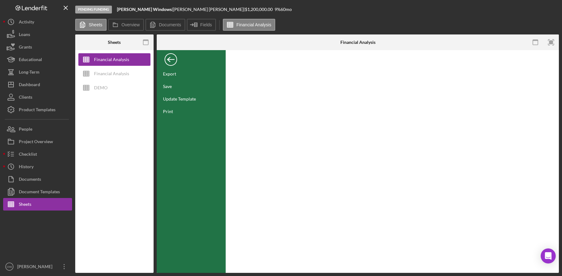
click at [170, 57] on div "Back" at bounding box center [171, 58] width 13 height 13
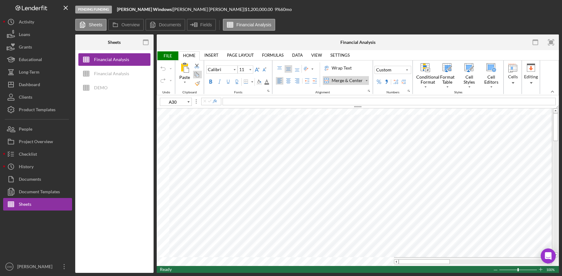
type input "M28"
type input "12"
type input "A1"
click at [270, 94] on div "Fonts" at bounding box center [238, 93] width 66 height 4
type input "11"
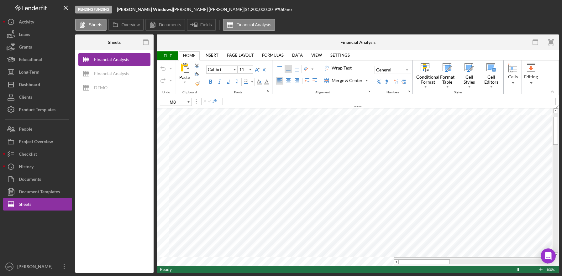
type input "M5"
click at [35, 112] on div "Product Templates" at bounding box center [37, 110] width 37 height 14
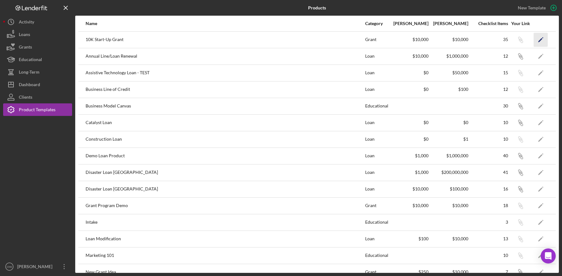
click at [541, 40] on icon "Icon/Edit" at bounding box center [541, 40] width 14 height 14
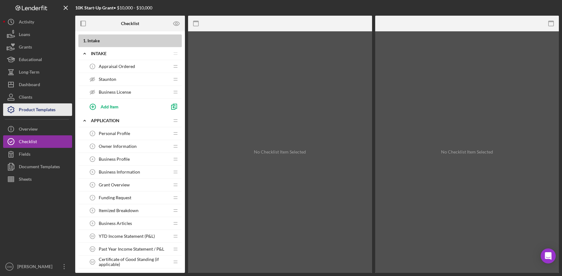
click at [32, 108] on div "Product Templates" at bounding box center [37, 110] width 37 height 14
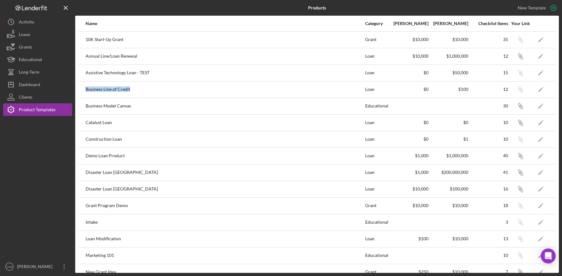
drag, startPoint x: 86, startPoint y: 91, endPoint x: 132, endPoint y: 91, distance: 45.4
click at [131, 91] on div "Business Line of Credit" at bounding box center [225, 90] width 279 height 16
click at [136, 90] on div "Business Line of Credit" at bounding box center [225, 90] width 279 height 16
click at [542, 88] on icon "Icon/Edit" at bounding box center [541, 89] width 14 height 14
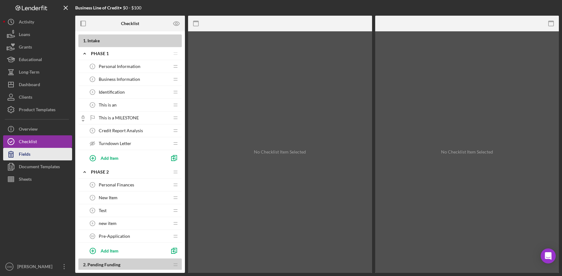
click at [42, 152] on button "Fields" at bounding box center [37, 154] width 69 height 13
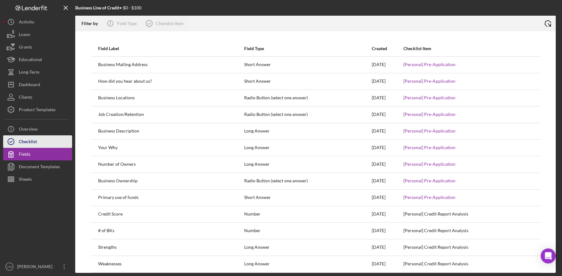
click at [50, 140] on button "Checklist" at bounding box center [37, 141] width 69 height 13
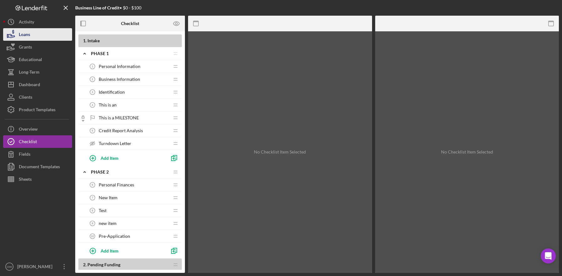
click at [30, 36] on div "Loans" at bounding box center [24, 35] width 11 height 14
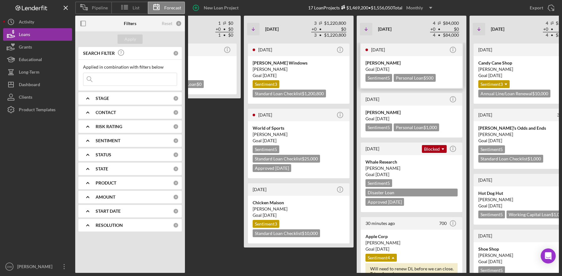
scroll to position [0, 111]
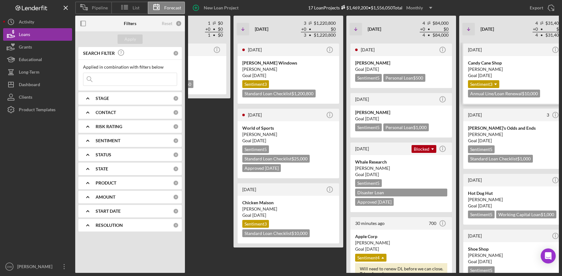
click at [500, 67] on div "[PERSON_NAME]" at bounding box center [514, 69] width 92 height 6
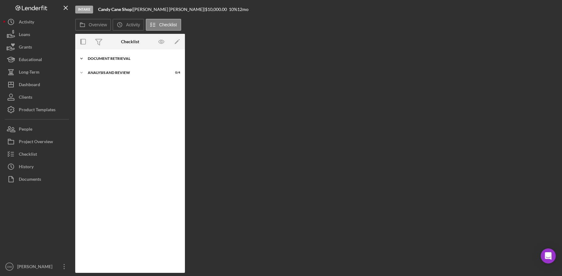
click at [99, 63] on div "Icon/Expander Document Retrieval 0 / 8" at bounding box center [130, 58] width 110 height 13
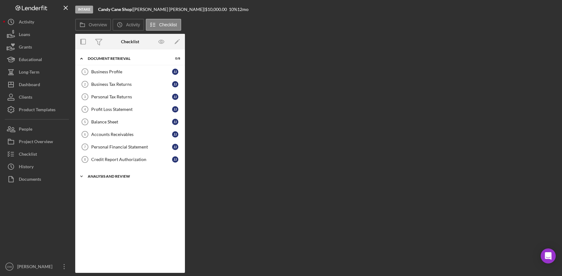
click at [113, 178] on div "Analysis and Review" at bounding box center [132, 177] width 89 height 4
click at [108, 161] on div "Credit Report Authorization" at bounding box center [131, 159] width 81 height 5
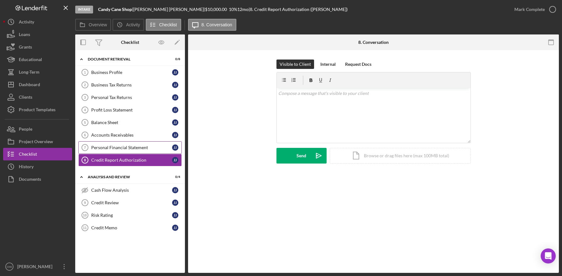
click at [136, 144] on link "Personal Financial Statement 7 Personal Financial Statement J J" at bounding box center [129, 147] width 103 height 13
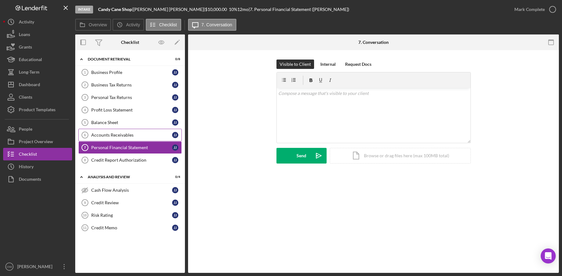
click at [135, 135] on div "Accounts Receivables" at bounding box center [131, 135] width 81 height 5
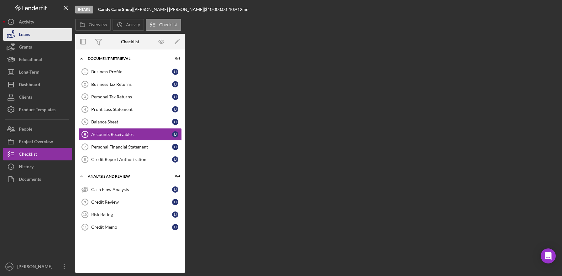
click at [128, 113] on link "Profit Loss Statement 4 Profit Loss Statement J J" at bounding box center [129, 109] width 103 height 13
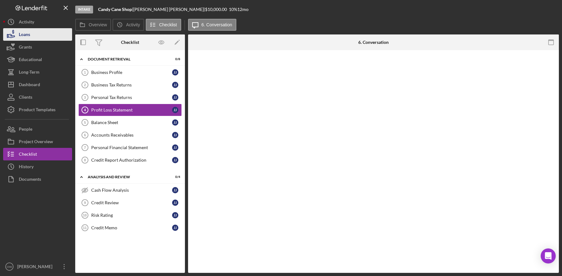
click at [26, 34] on div "Loans" at bounding box center [24, 35] width 11 height 14
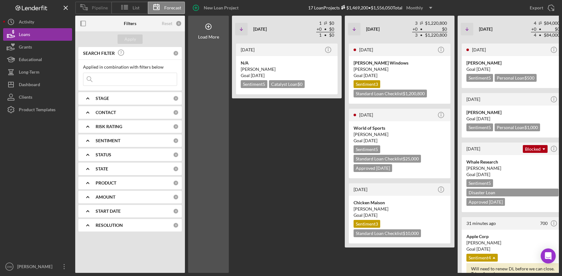
click at [87, 12] on icon at bounding box center [84, 7] width 16 height 16
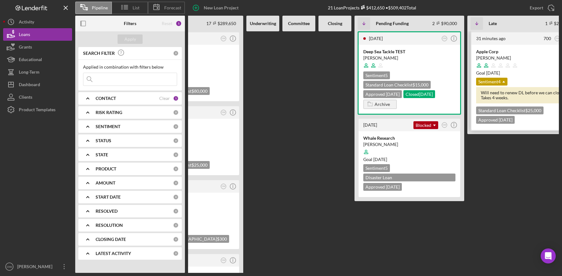
scroll to position [0, 56]
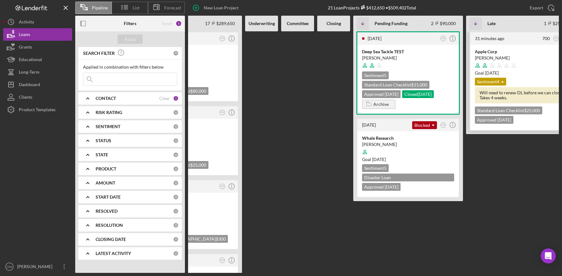
click at [517, 56] on div "[PERSON_NAME]" at bounding box center [521, 58] width 92 height 6
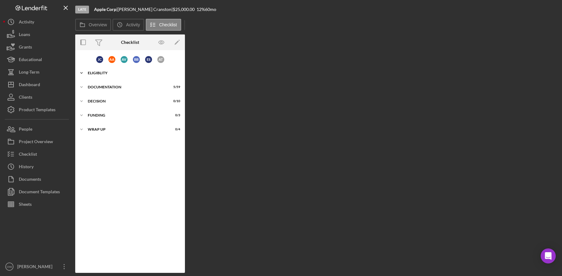
click at [91, 71] on div "Eligiblity" at bounding box center [132, 73] width 89 height 4
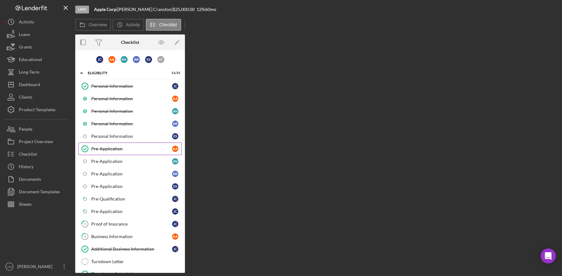
click at [103, 148] on div "Pre-Application" at bounding box center [131, 148] width 81 height 5
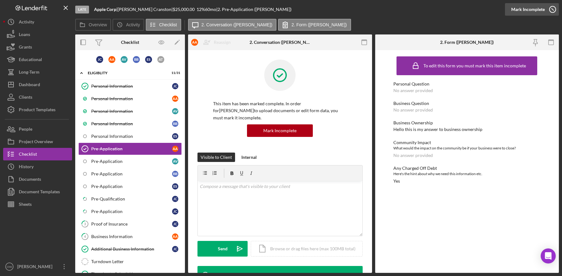
click at [544, 9] on button "Complete Mark Incomplete" at bounding box center [532, 9] width 54 height 13
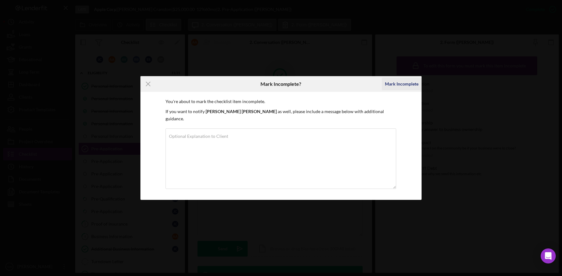
click at [404, 88] on div "Mark Incomplete" at bounding box center [402, 84] width 34 height 13
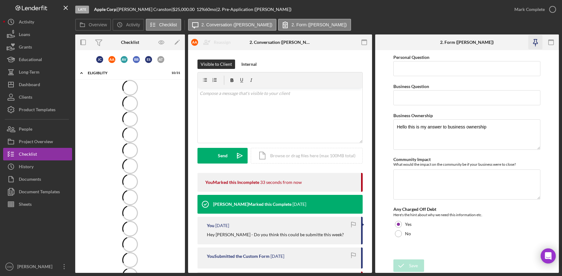
click at [533, 40] on icon "button" at bounding box center [535, 42] width 14 height 14
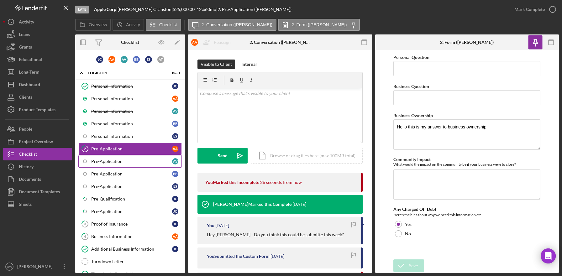
click at [113, 165] on link "Pre-Application A V" at bounding box center [129, 161] width 103 height 13
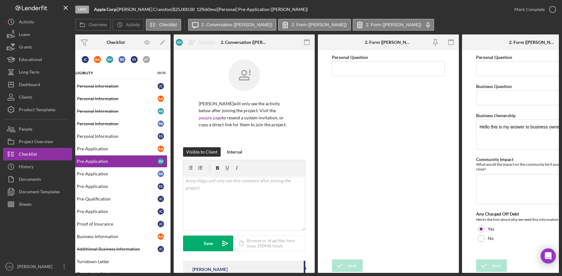
scroll to position [0, 59]
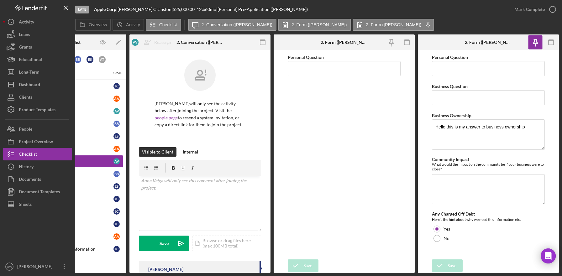
click at [408, 42] on icon "button" at bounding box center [407, 42] width 14 height 14
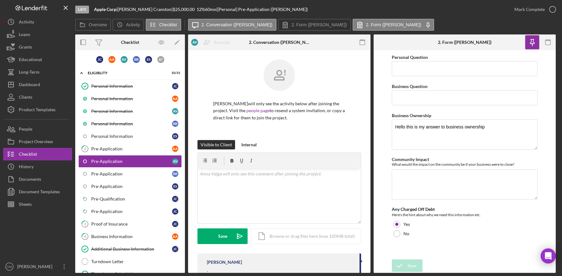
scroll to position [0, 0]
click at [28, 200] on div "Sheets" at bounding box center [25, 205] width 13 height 14
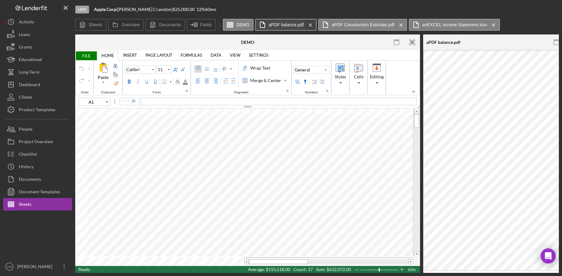
click at [310, 25] on icon "Icon/Menu Close" at bounding box center [310, 25] width 11 height 16
click at [335, 25] on icon "Icon/Menu Close" at bounding box center [338, 25] width 11 height 16
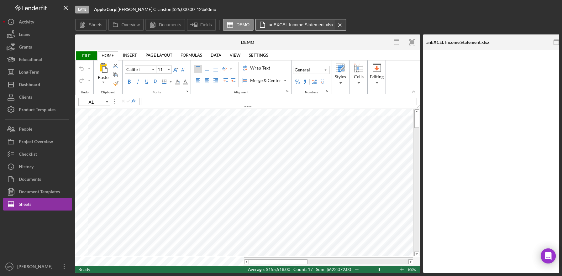
click at [335, 25] on icon "Icon/Menu Close" at bounding box center [339, 25] width 11 height 16
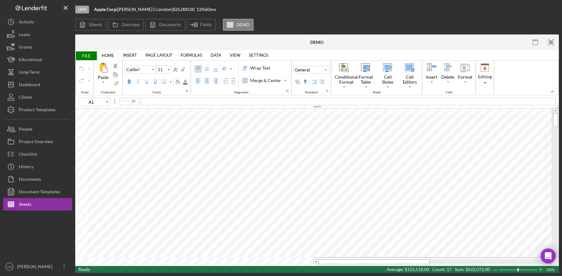
type input "B18"
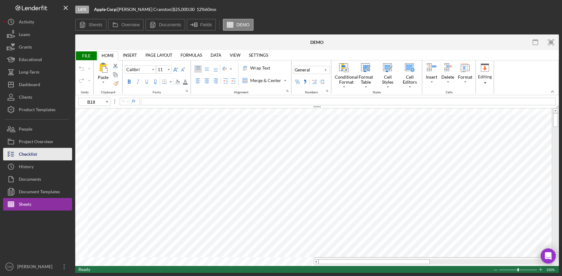
click at [28, 151] on div "Checklist" at bounding box center [28, 155] width 18 height 14
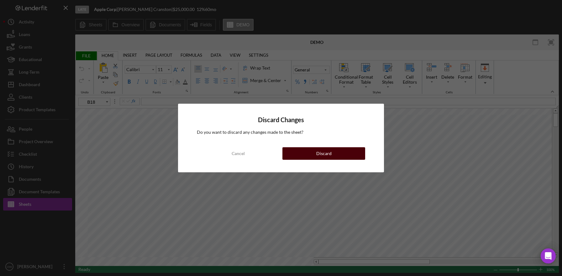
click at [312, 155] on button "Discard" at bounding box center [323, 153] width 83 height 13
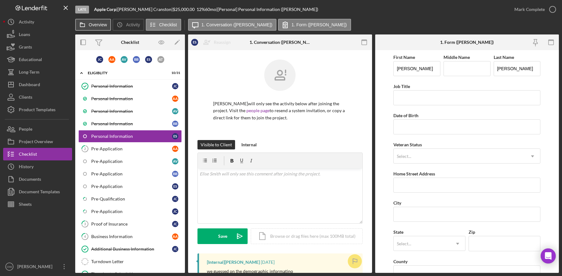
click at [91, 24] on label "Overview" at bounding box center [98, 24] width 18 height 5
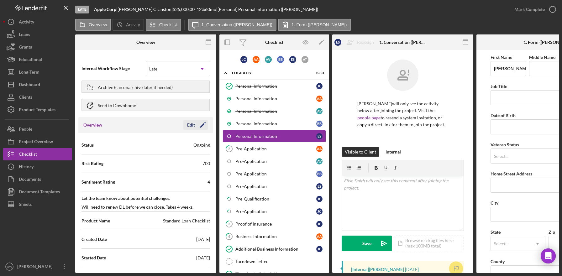
click at [192, 126] on div "Edit" at bounding box center [191, 124] width 8 height 9
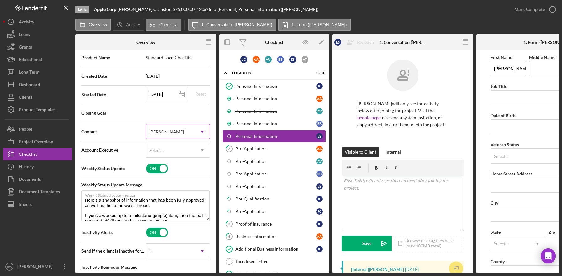
scroll to position [179, 0]
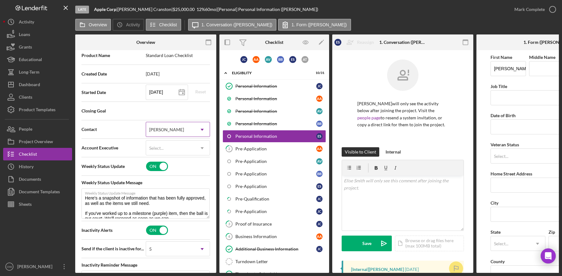
click at [181, 128] on div "[PERSON_NAME]" at bounding box center [170, 130] width 49 height 14
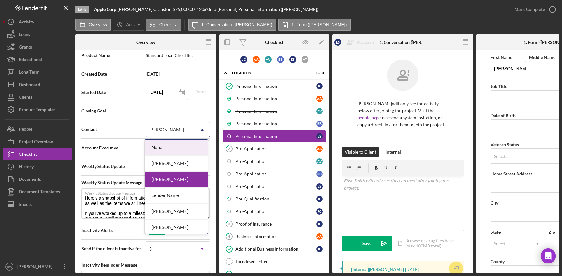
click at [186, 128] on div "[PERSON_NAME]" at bounding box center [170, 130] width 49 height 14
type textarea "Here's a snapshot of information that has been fully approved, as well as the i…"
click at [186, 128] on div "[PERSON_NAME]" at bounding box center [170, 130] width 49 height 14
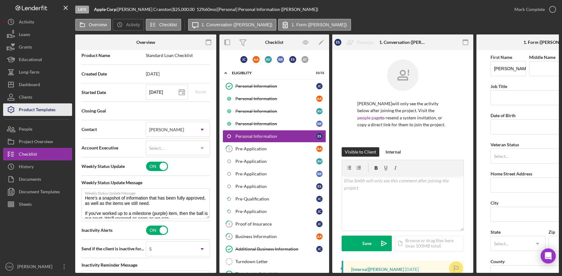
click at [36, 111] on div "Product Templates" at bounding box center [37, 110] width 37 height 14
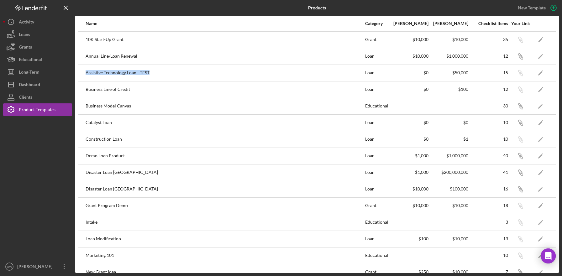
drag, startPoint x: 86, startPoint y: 73, endPoint x: 173, endPoint y: 73, distance: 87.1
click at [173, 73] on div "Assistive Technology Loan - TEST" at bounding box center [225, 73] width 279 height 16
click at [538, 74] on icon "Icon/Edit" at bounding box center [541, 73] width 14 height 14
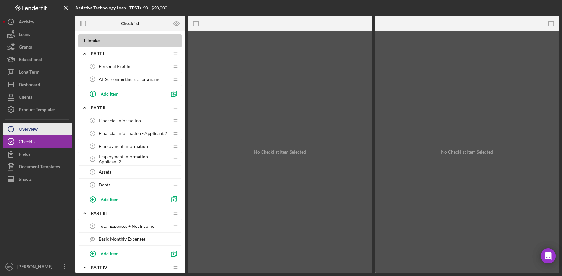
click at [45, 128] on button "Icon/Info Overview" at bounding box center [37, 129] width 69 height 13
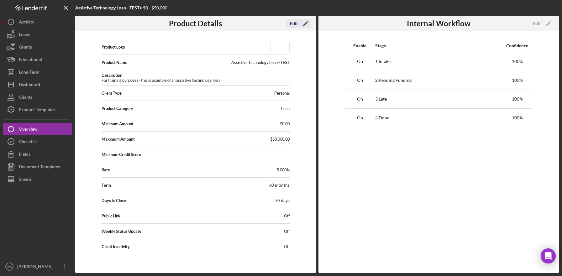
click at [296, 22] on div "Edit" at bounding box center [294, 23] width 8 height 9
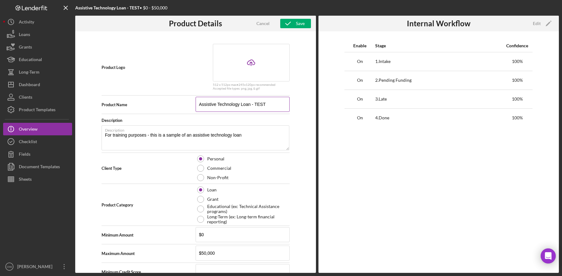
drag, startPoint x: 199, startPoint y: 104, endPoint x: 269, endPoint y: 104, distance: 69.6
click at [269, 104] on input "Assistive Technology Loan - TEST" at bounding box center [243, 104] width 94 height 15
drag, startPoint x: 268, startPoint y: 104, endPoint x: 247, endPoint y: 104, distance: 21.3
click at [247, 104] on input "Assistive Technology Loan - TEST" at bounding box center [243, 104] width 94 height 15
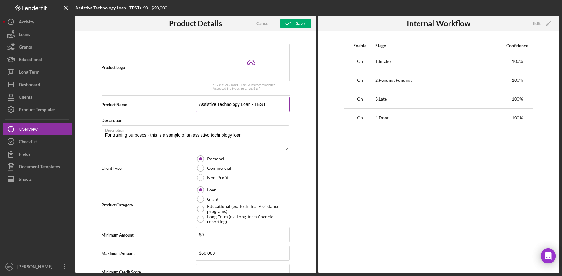
click at [240, 103] on input "Assistive Technology Loan - TEST" at bounding box center [243, 104] width 94 height 15
drag, startPoint x: 240, startPoint y: 103, endPoint x: 275, endPoint y: 103, distance: 35.1
click at [274, 103] on input "Assistive Technology Loan - TEST" at bounding box center [243, 104] width 94 height 15
type input "Assistive Technology (ABC partnership)"
click at [34, 167] on div "Document Templates" at bounding box center [39, 167] width 41 height 14
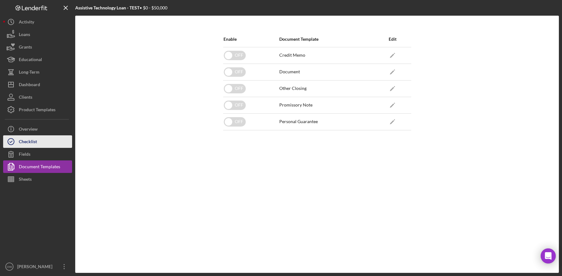
click at [12, 145] on icon "button" at bounding box center [11, 142] width 16 height 16
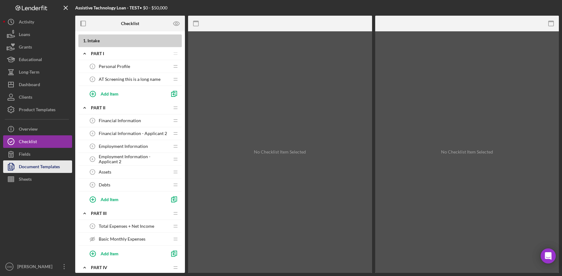
click at [31, 166] on div "Document Templates" at bounding box center [39, 167] width 41 height 14
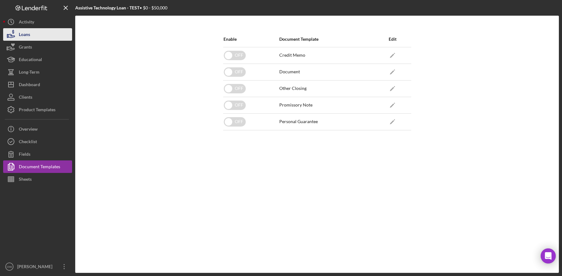
click at [36, 30] on button "Loans" at bounding box center [37, 34] width 69 height 13
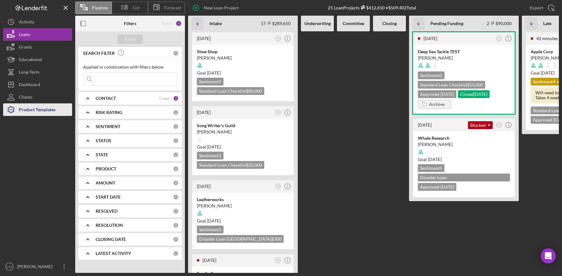
click at [31, 112] on div "Product Templates" at bounding box center [37, 110] width 37 height 14
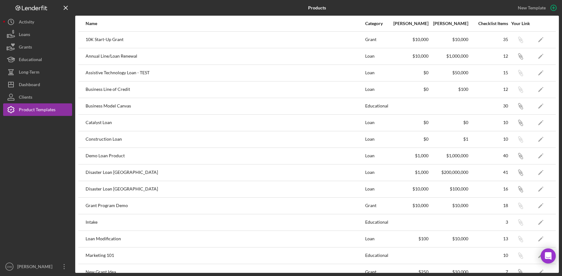
click at [533, 104] on link "Icon/Edit" at bounding box center [541, 106] width 16 height 16
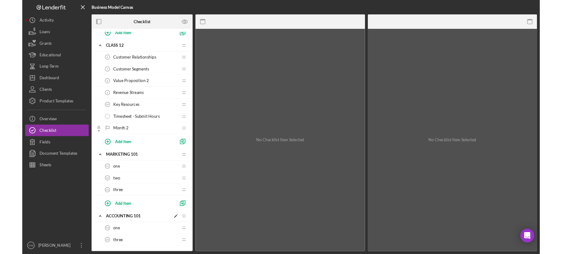
scroll to position [232, 0]
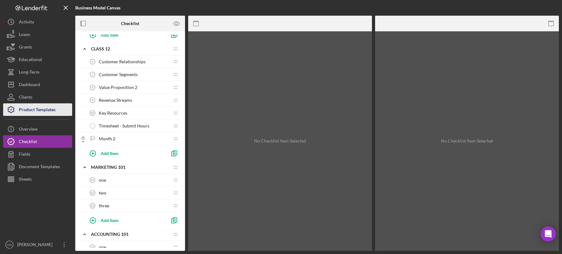
click at [45, 109] on div "Product Templates" at bounding box center [37, 110] width 37 height 14
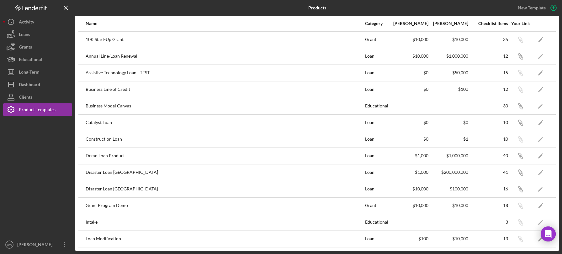
click at [28, 171] on div at bounding box center [37, 177] width 69 height 123
click at [28, 37] on div "Loans" at bounding box center [24, 35] width 11 height 14
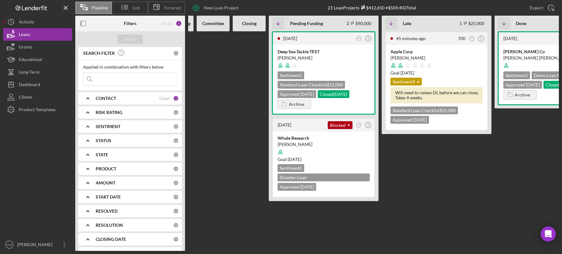
scroll to position [0, 141]
click at [414, 79] on icon "Icon/Dropdown Arrow" at bounding box center [417, 82] width 13 height 13
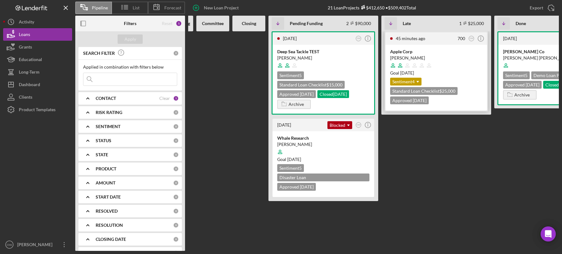
scroll to position [0, 189]
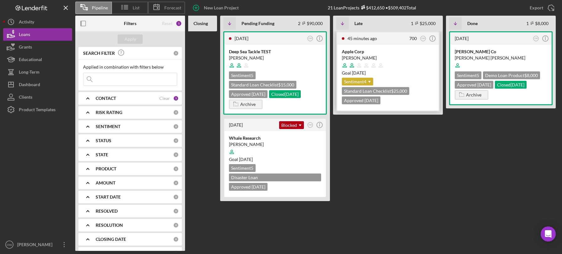
click at [370, 81] on use at bounding box center [369, 82] width 3 height 2
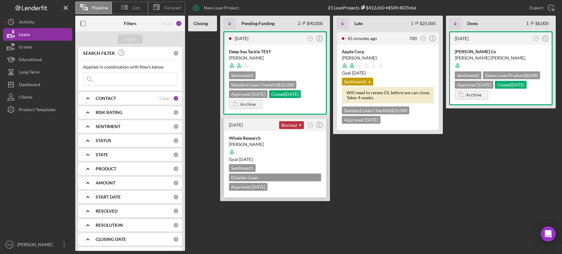
click at [297, 126] on icon "Icon/Dropdown Arrow" at bounding box center [300, 125] width 13 height 13
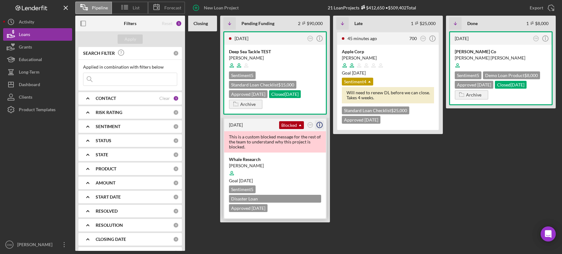
click at [320, 125] on icon "Icon/Info" at bounding box center [320, 125] width 16 height 16
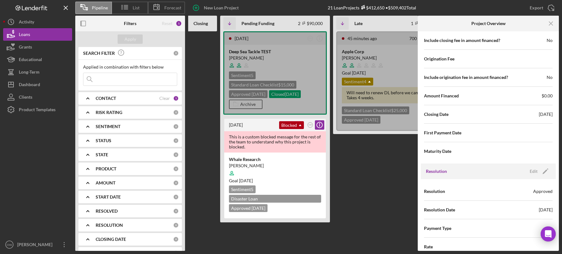
scroll to position [740, 0]
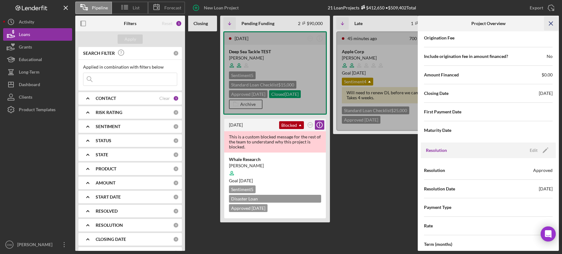
click at [549, 24] on icon "Icon/Menu Close" at bounding box center [551, 24] width 14 height 14
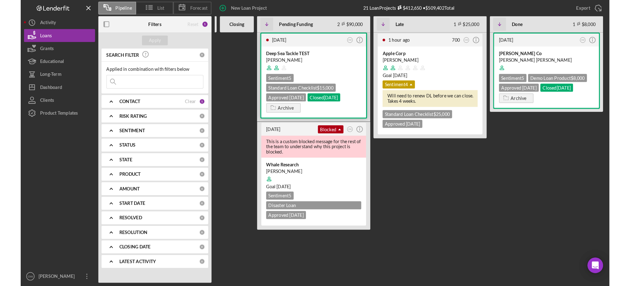
scroll to position [0, 0]
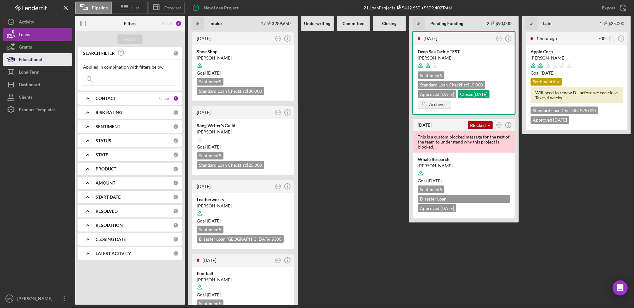
click at [21, 55] on div "Educational" at bounding box center [30, 60] width 23 height 14
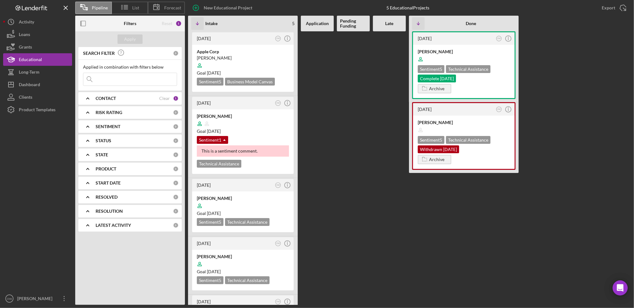
click at [16, 35] on icon "button" at bounding box center [11, 35] width 16 height 16
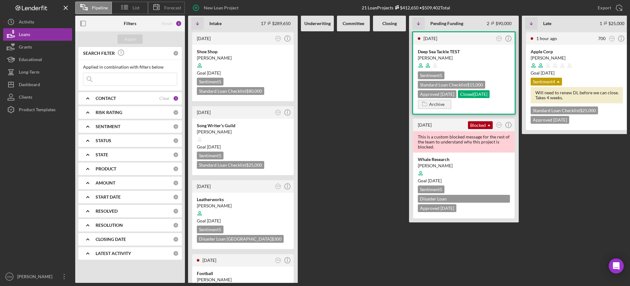
scroll to position [0, 121]
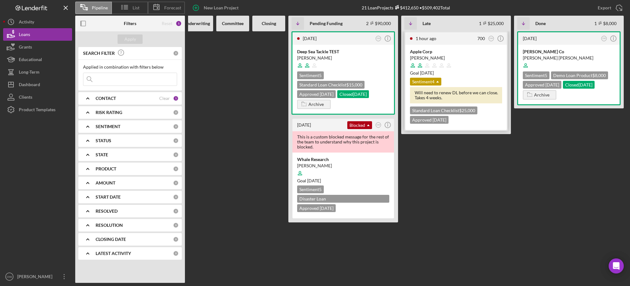
click at [445, 60] on icon at bounding box center [449, 66] width 12 height 12
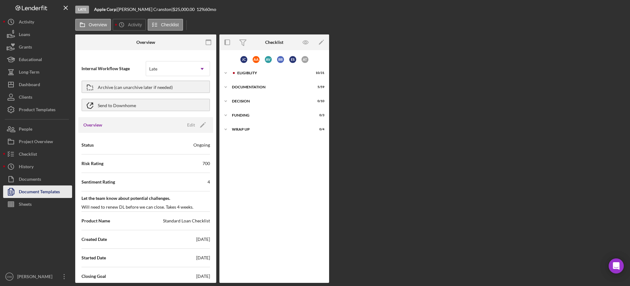
click at [37, 194] on div "Document Templates" at bounding box center [39, 193] width 41 height 14
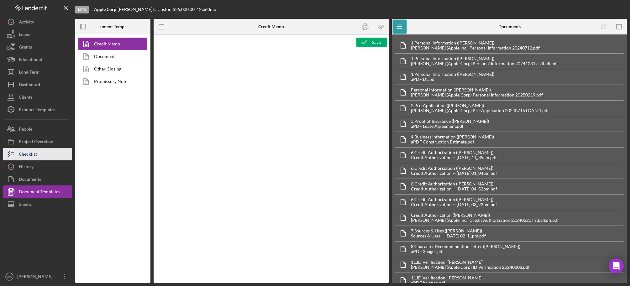
type textarea "<h2><strong><span id="Lender_Title" class="template-field mceNonEditable">Lende…"
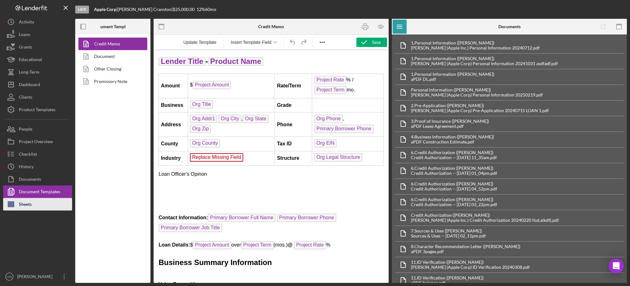
click at [22, 207] on div "Sheets" at bounding box center [25, 205] width 13 height 14
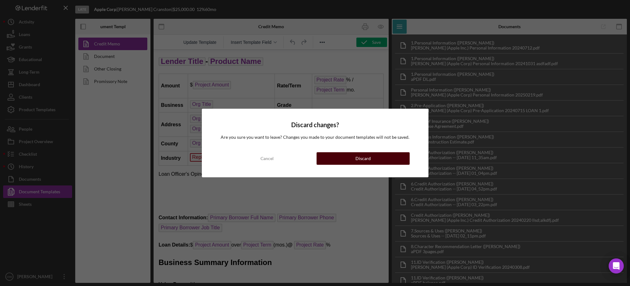
click at [365, 156] on div "Discard" at bounding box center [362, 158] width 15 height 13
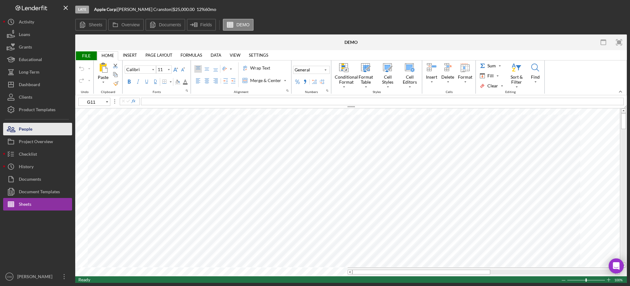
type input "C15"
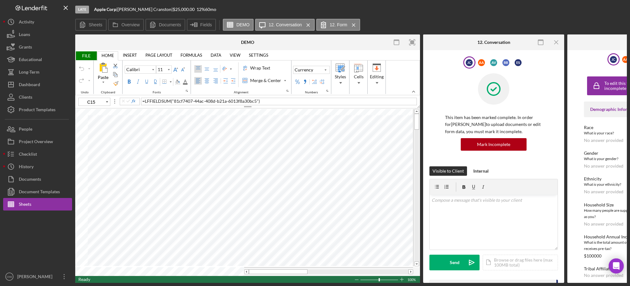
scroll to position [0, 81]
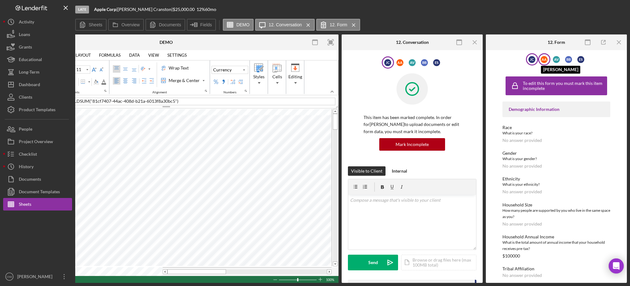
click at [544, 57] on div "A A" at bounding box center [544, 59] width 7 height 7
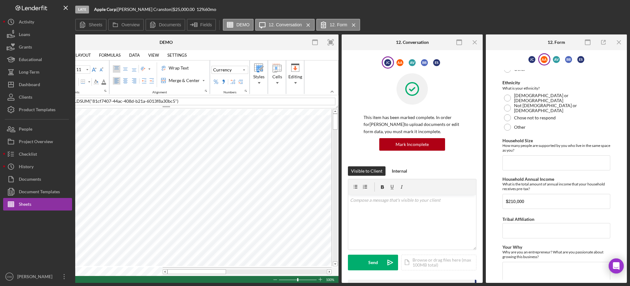
scroll to position [192, 0]
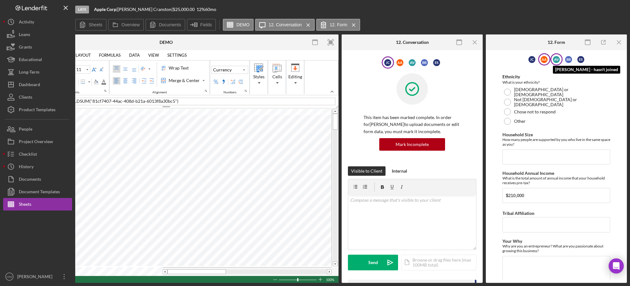
click at [557, 57] on div "A V" at bounding box center [556, 59] width 7 height 7
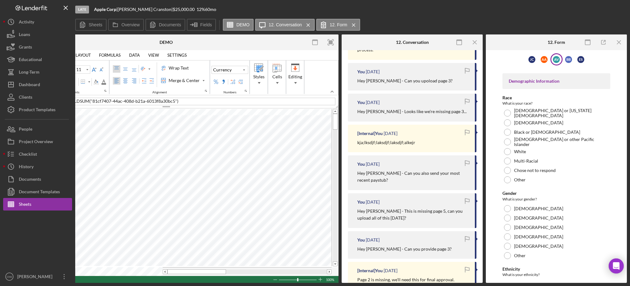
scroll to position [299, 0]
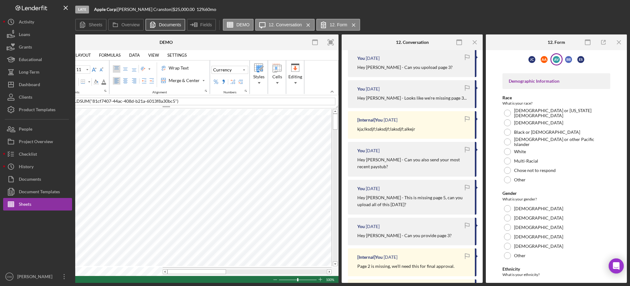
click at [165, 24] on label "Documents" at bounding box center [170, 24] width 22 height 5
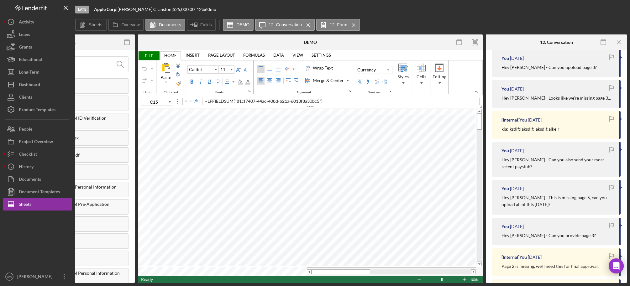
scroll to position [0, 0]
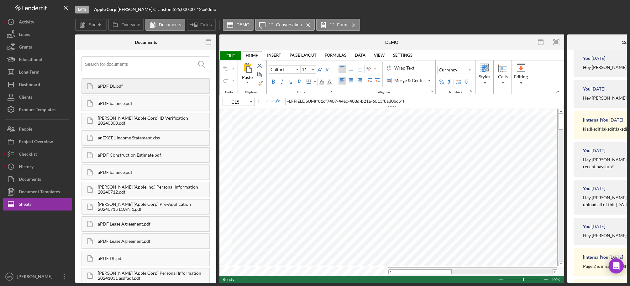
click at [113, 87] on div "aPDF DL.pdf" at bounding box center [154, 86] width 112 height 5
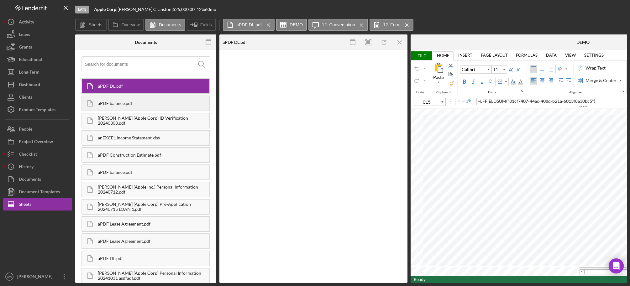
click at [115, 102] on div "aPDF balance.pdf" at bounding box center [154, 103] width 112 height 5
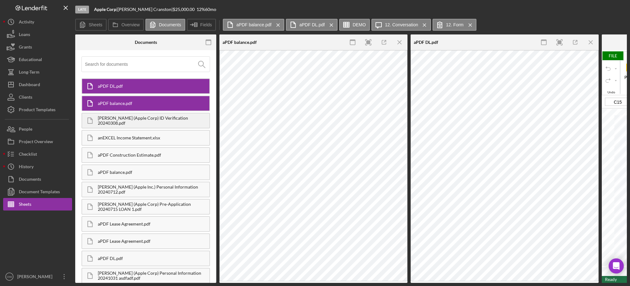
click at [121, 121] on div "[PERSON_NAME] (Apple Corp) ID Verification 20240308.pdf" at bounding box center [154, 121] width 112 height 10
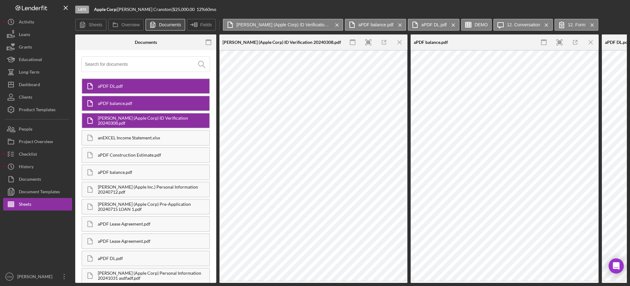
click at [158, 23] on button "Documents" at bounding box center [165, 25] width 40 height 12
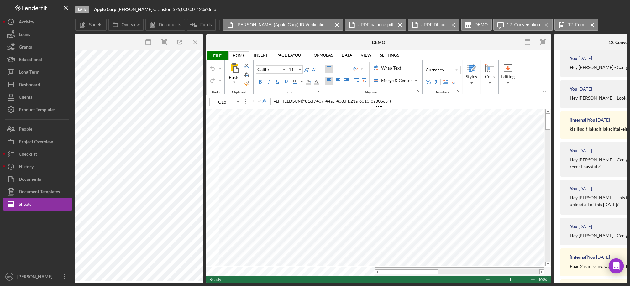
scroll to position [0, 450]
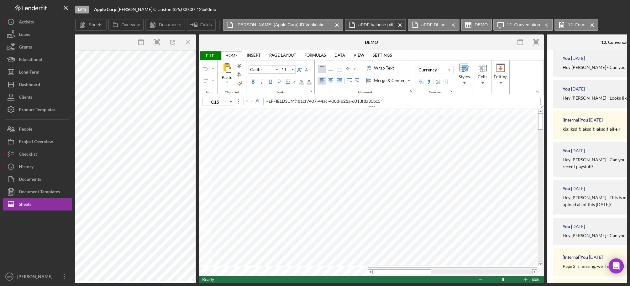
click at [398, 24] on icon "Icon/Menu Close" at bounding box center [400, 25] width 11 height 16
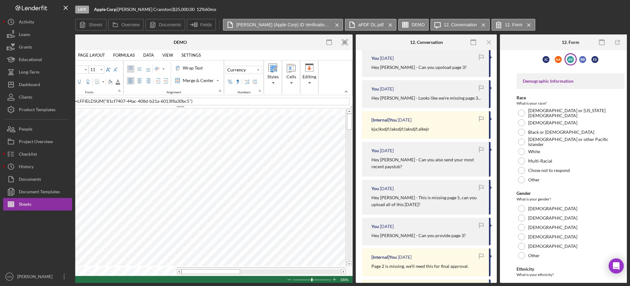
click at [398, 24] on icon at bounding box center [405, 25] width 16 height 16
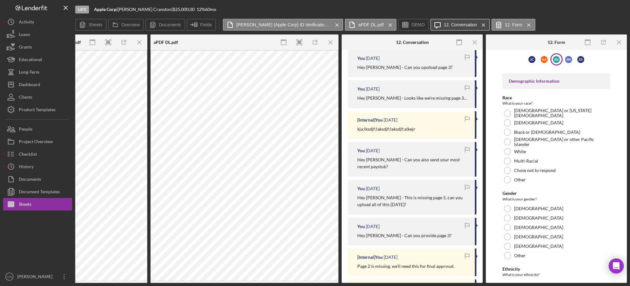
scroll to position [0, 116]
click at [480, 24] on icon "Icon/Menu Close" at bounding box center [483, 25] width 11 height 16
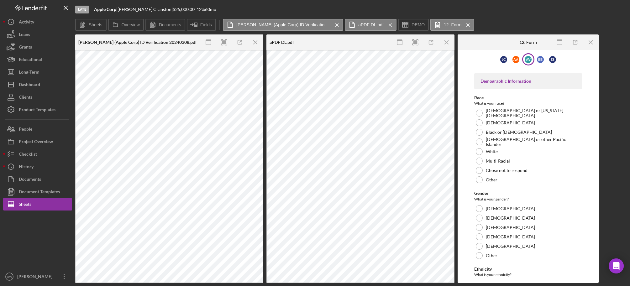
scroll to position [0, 0]
click at [258, 41] on icon "Icon/Menu Close" at bounding box center [256, 42] width 14 height 14
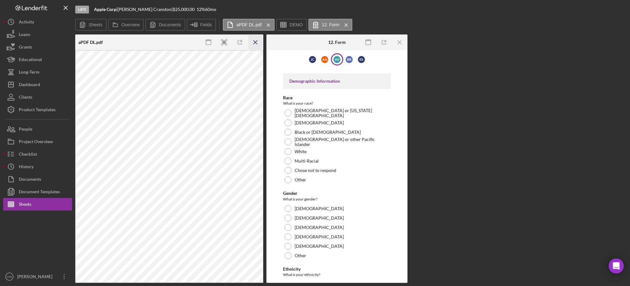
click at [257, 41] on icon "Icon/Menu Close" at bounding box center [256, 42] width 14 height 14
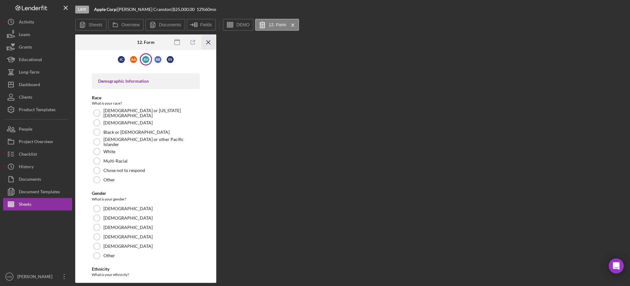
click at [206, 42] on icon "Icon/Menu Close" at bounding box center [209, 42] width 14 height 14
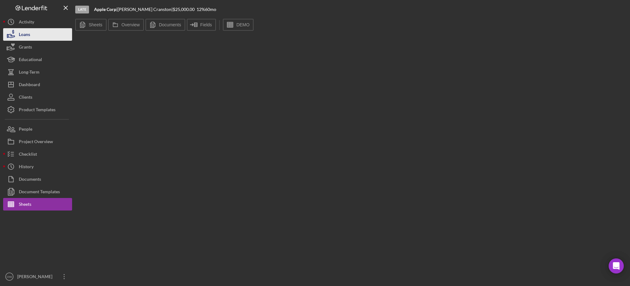
click at [35, 32] on button "Loans" at bounding box center [37, 34] width 69 height 13
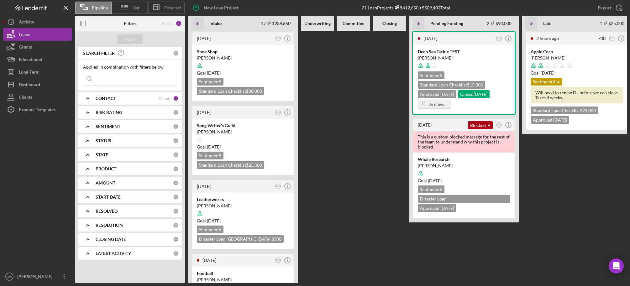
click at [354, 77] on div at bounding box center [353, 157] width 33 height 252
click at [433, 99] on div "Deep Sea Tackle TEST Anna Valga Sentiment 5 Standard Loan Checklist $15,000 App…" at bounding box center [464, 79] width 102 height 69
click at [429, 104] on icon "button" at bounding box center [424, 104] width 13 height 16
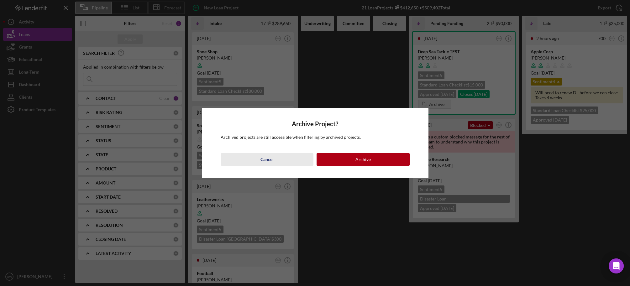
click at [269, 161] on div "Cancel" at bounding box center [266, 159] width 13 height 13
